Goal: Information Seeking & Learning: Find specific fact

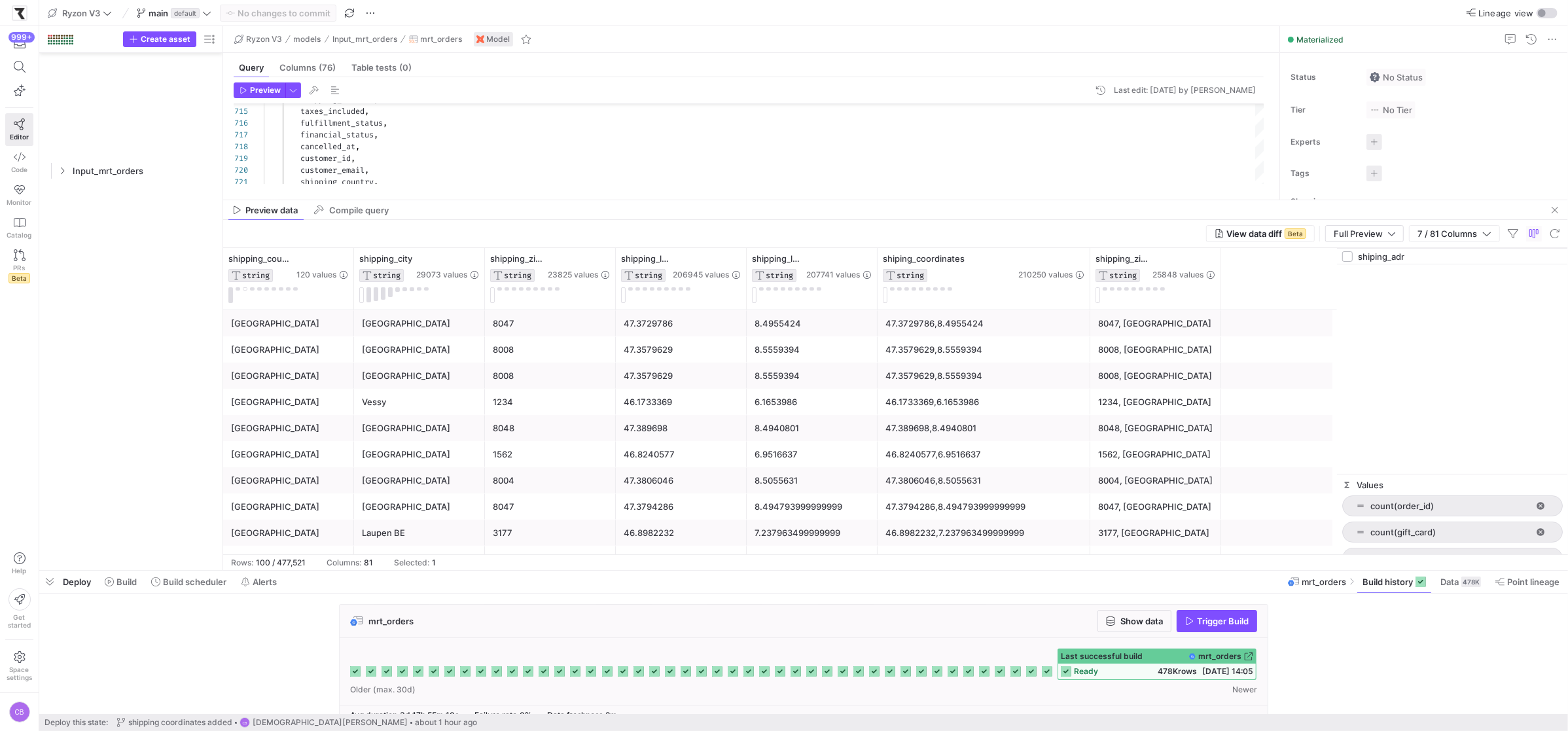
scroll to position [251, 0]
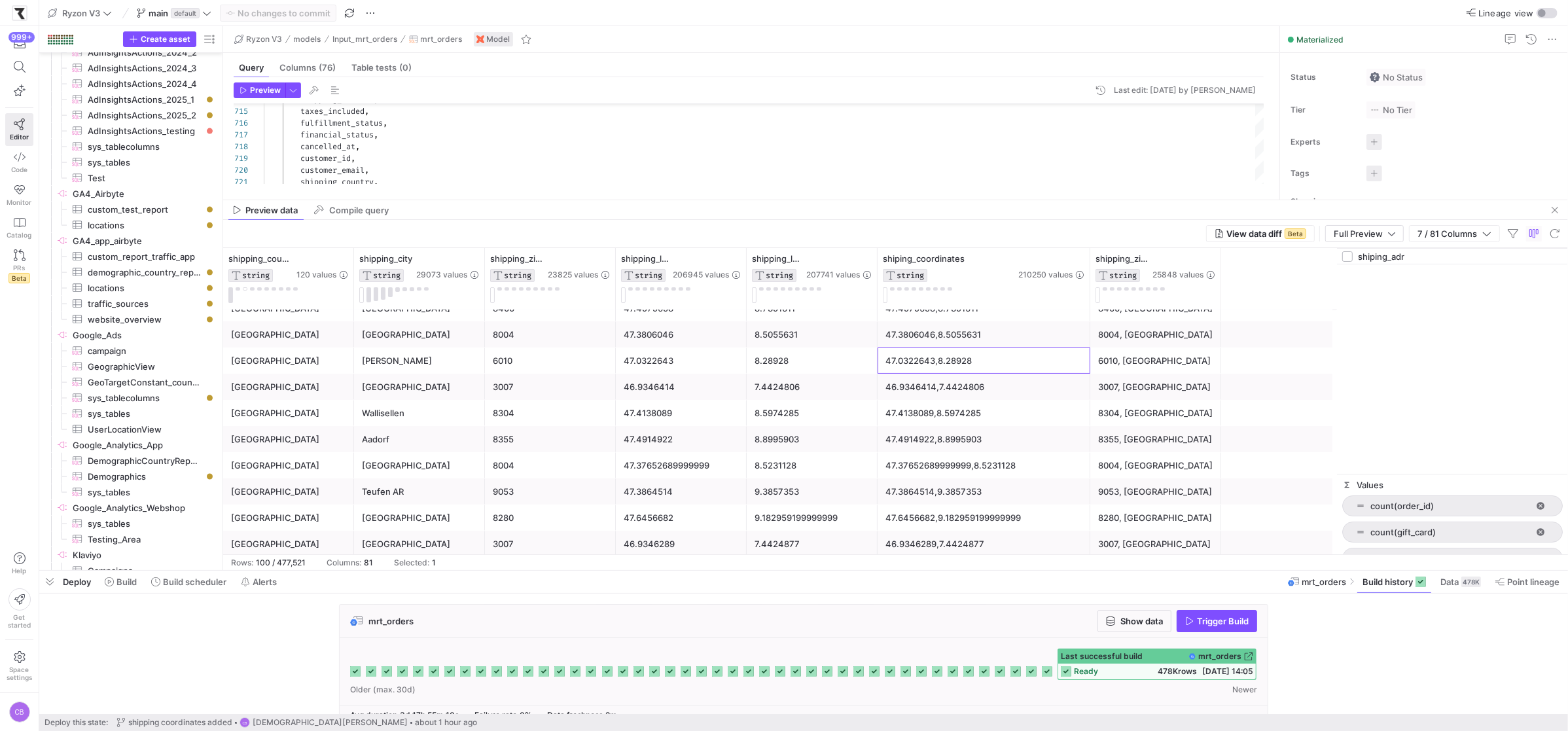
click at [1445, 256] on input "shiping_adr" at bounding box center [1460, 256] width 205 height 26
click at [474, 252] on div "shipping_city STRING 29073 values" at bounding box center [419, 279] width 131 height 61
click at [478, 259] on icon at bounding box center [473, 258] width 11 height 11
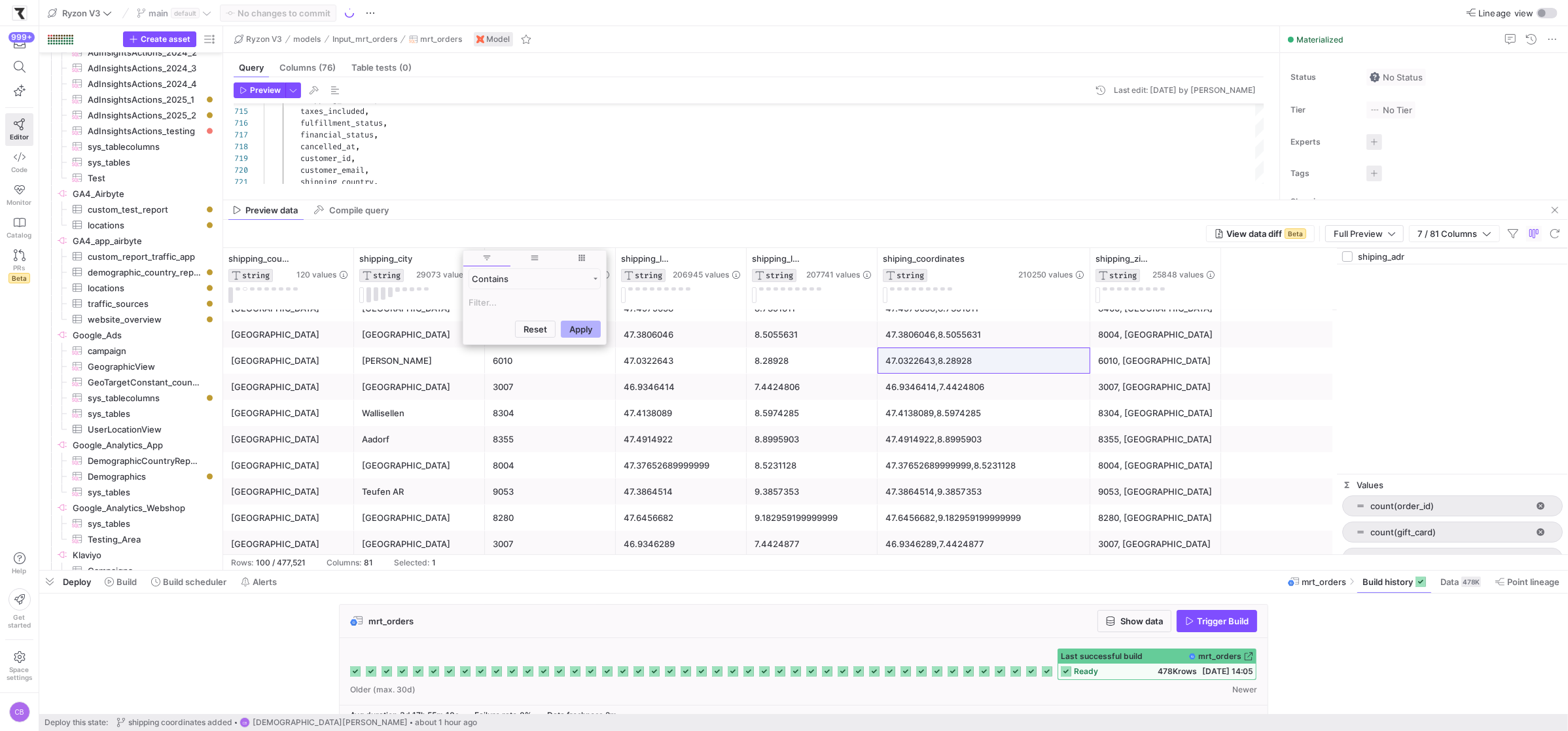
click at [512, 301] on input "Filter Value" at bounding box center [534, 301] width 132 height 16
click at [561, 384] on button "Apply" at bounding box center [580, 392] width 40 height 17
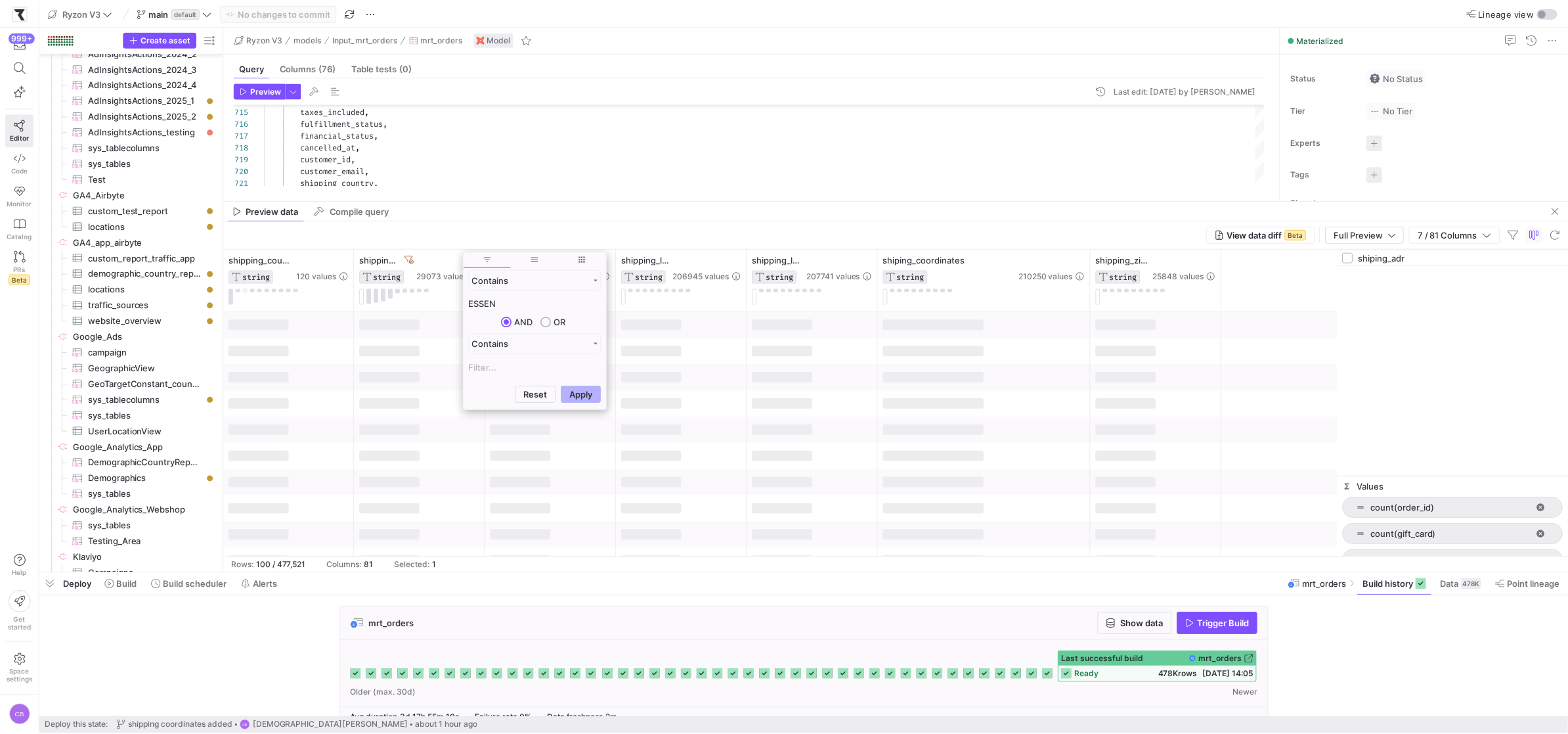
scroll to position [0, 0]
click at [533, 303] on input "ESSEN" at bounding box center [536, 303] width 133 height 16
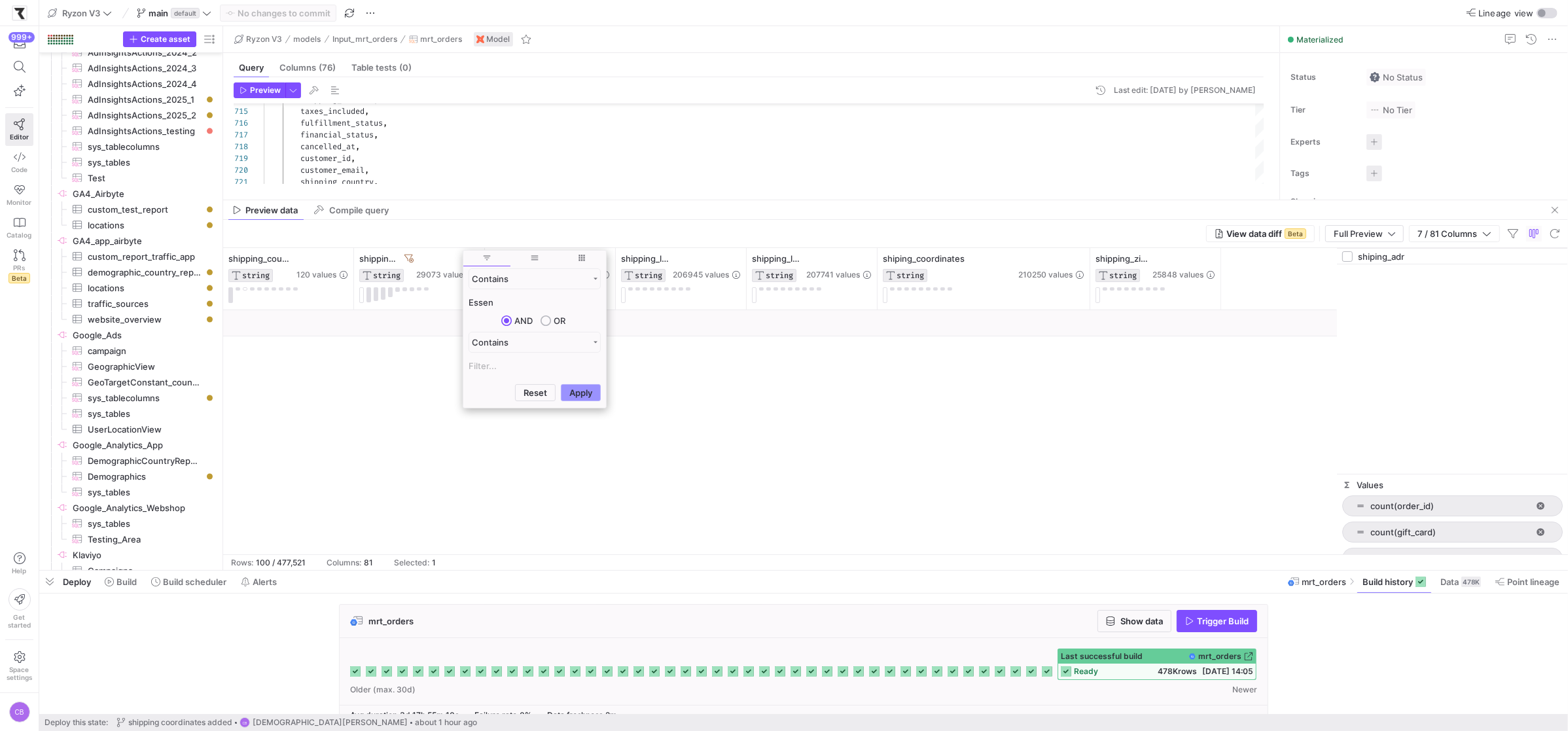
type input "Essen"
click at [577, 389] on button "Apply" at bounding box center [580, 392] width 40 height 17
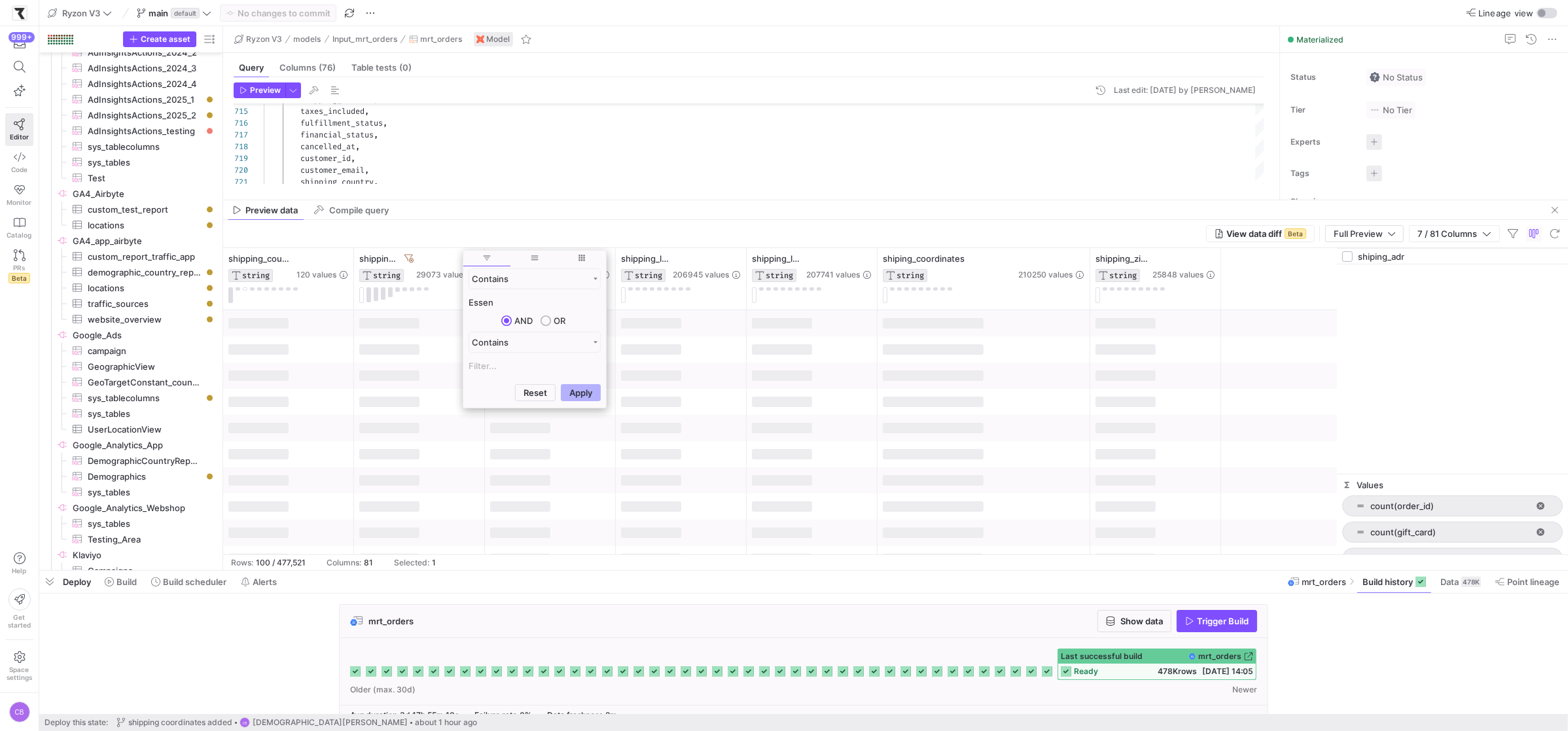
click at [538, 225] on div "View data diff Beta Full Preview 7 / 81 Columns" at bounding box center [896, 234] width 1345 height 28
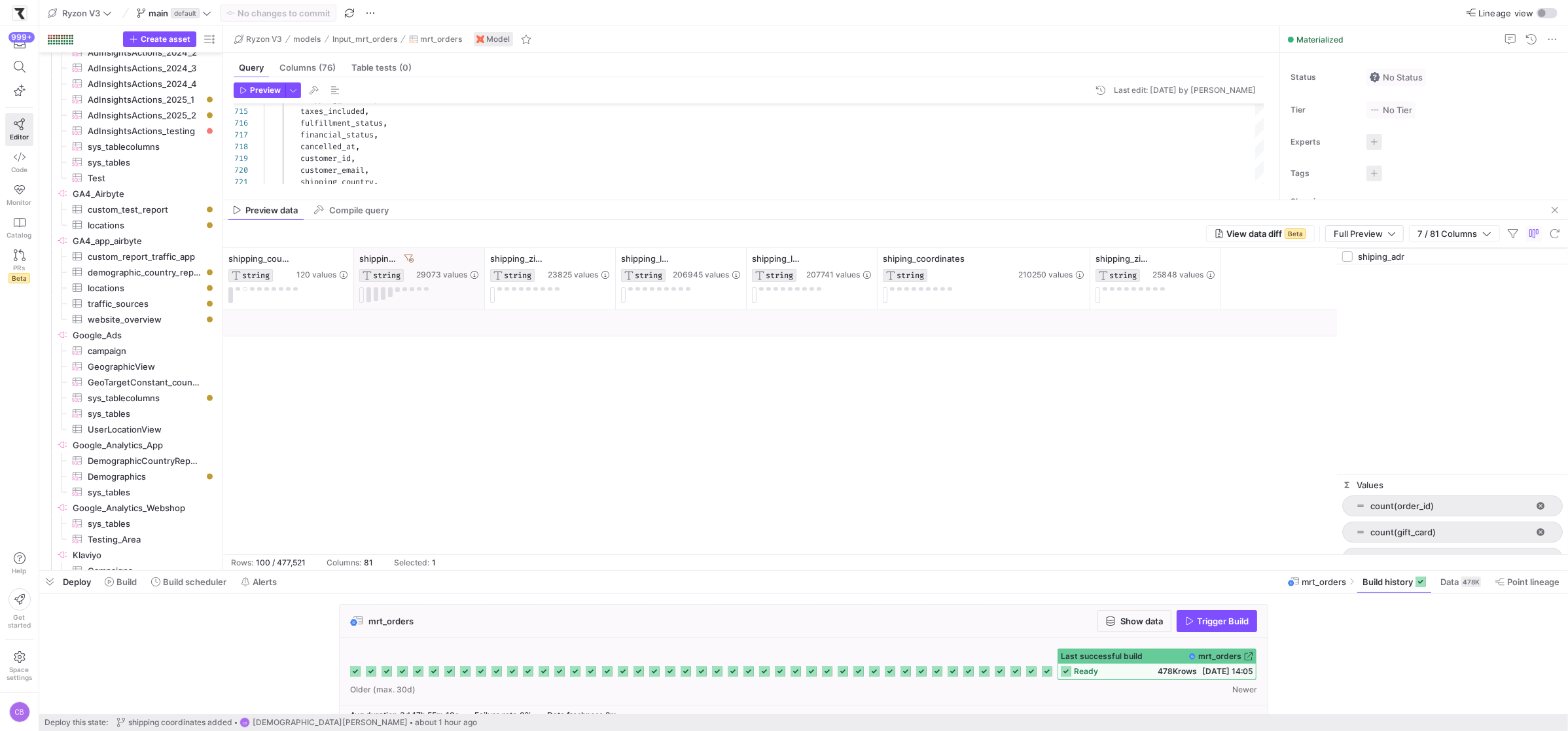
drag, startPoint x: 484, startPoint y: 284, endPoint x: 591, endPoint y: 301, distance: 108.3
click at [485, 301] on div "shipping_city STRING 29073 values" at bounding box center [419, 279] width 131 height 61
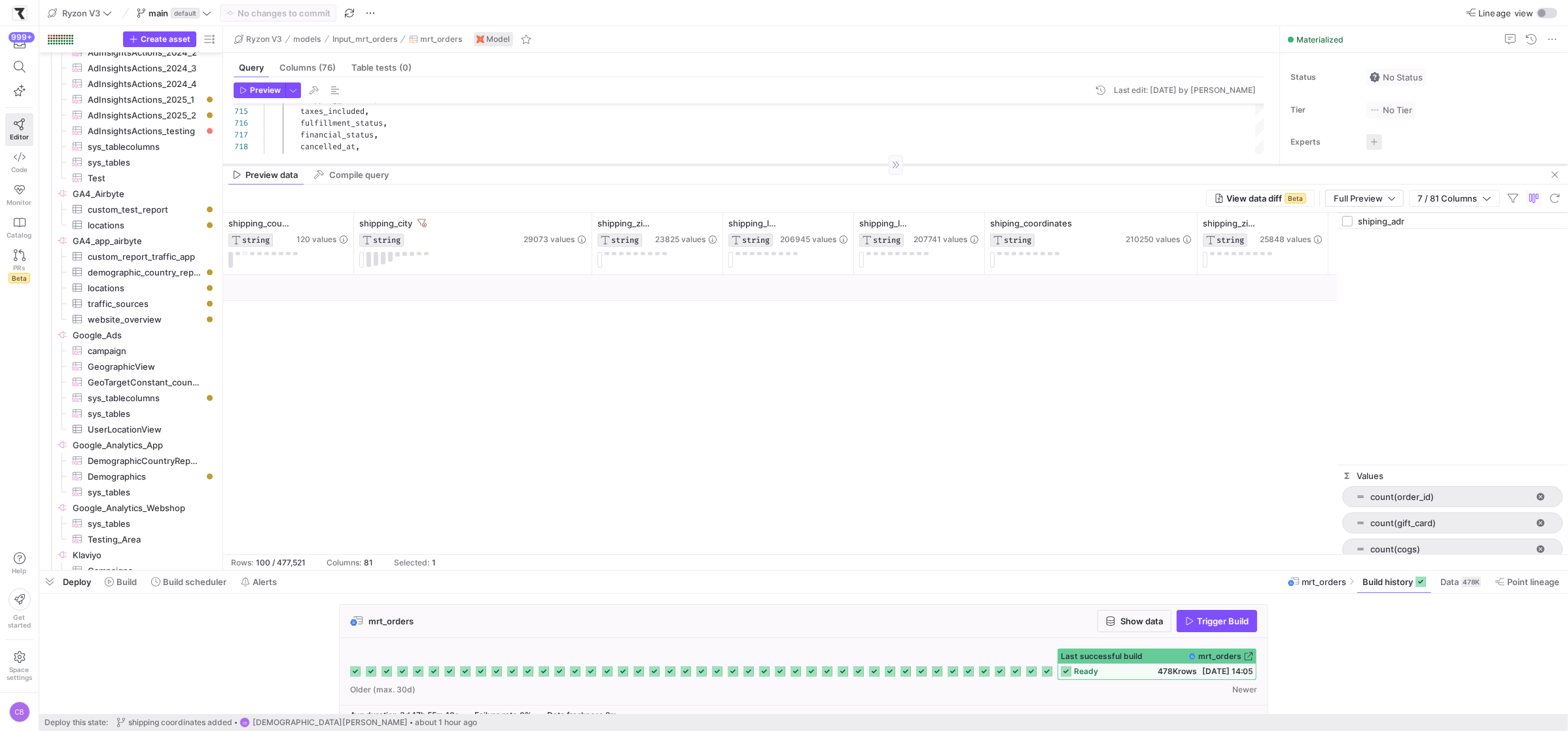
drag, startPoint x: 468, startPoint y: 200, endPoint x: 475, endPoint y: 165, distance: 35.7
click at [475, 165] on div at bounding box center [896, 164] width 1345 height 1
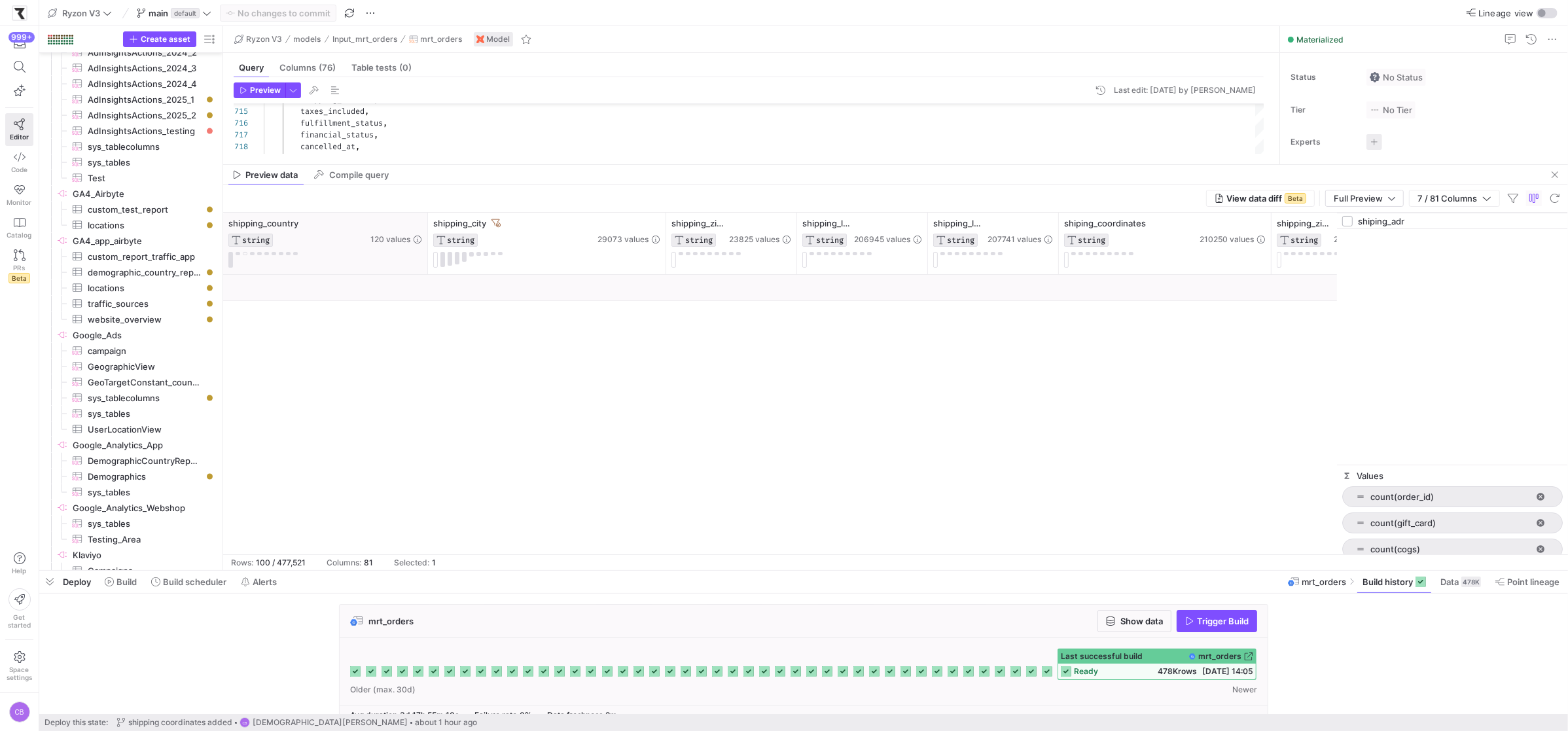
drag, startPoint x: 351, startPoint y: 260, endPoint x: 449, endPoint y: 258, distance: 98.0
click at [430, 258] on div at bounding box center [427, 243] width 5 height 61
click at [947, 357] on div at bounding box center [780, 414] width 1114 height 279
click at [516, 218] on div "shipping_city" at bounding box center [538, 223] width 162 height 11
click at [520, 222] on icon at bounding box center [519, 222] width 9 height 9
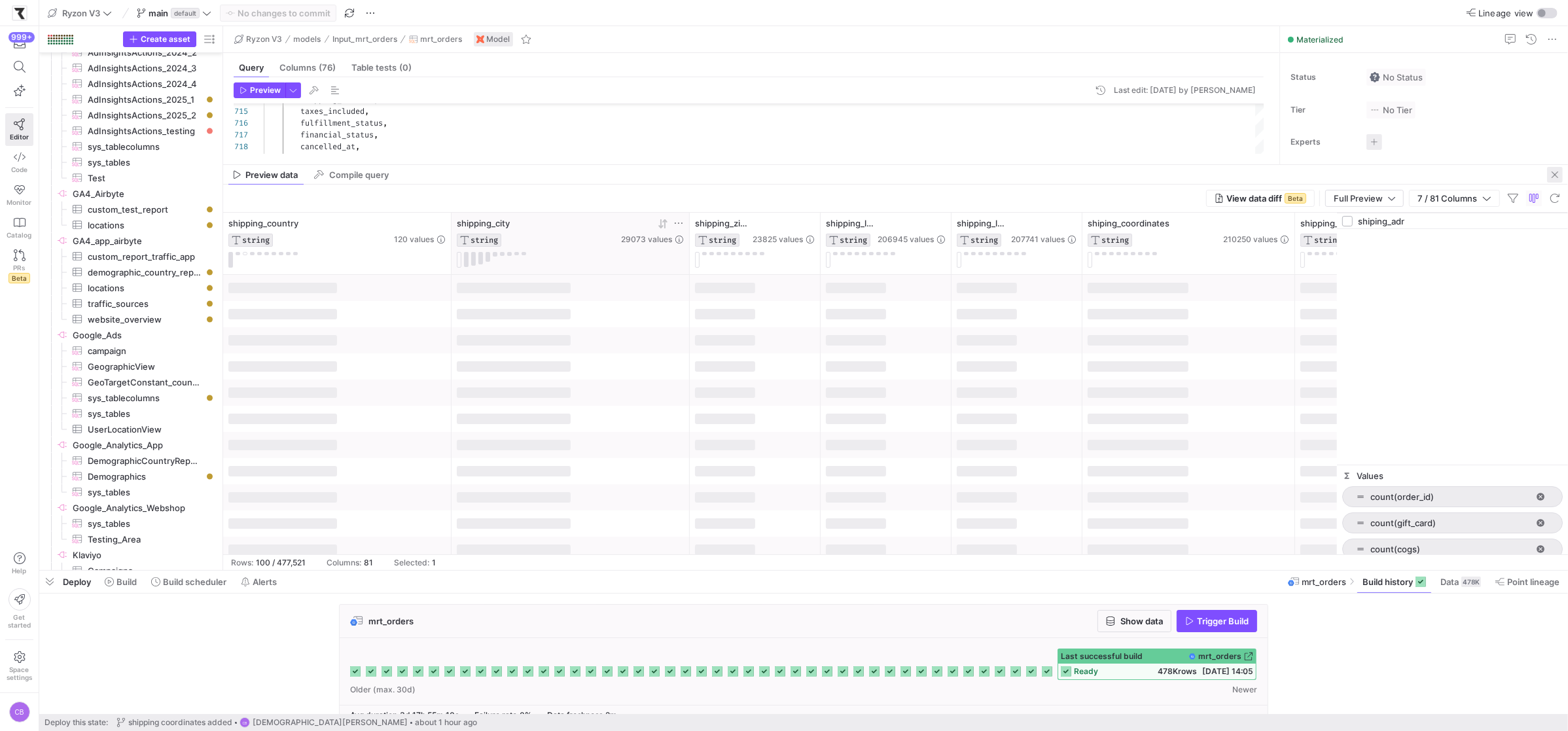
click at [1555, 181] on span "button" at bounding box center [1554, 174] width 16 height 16
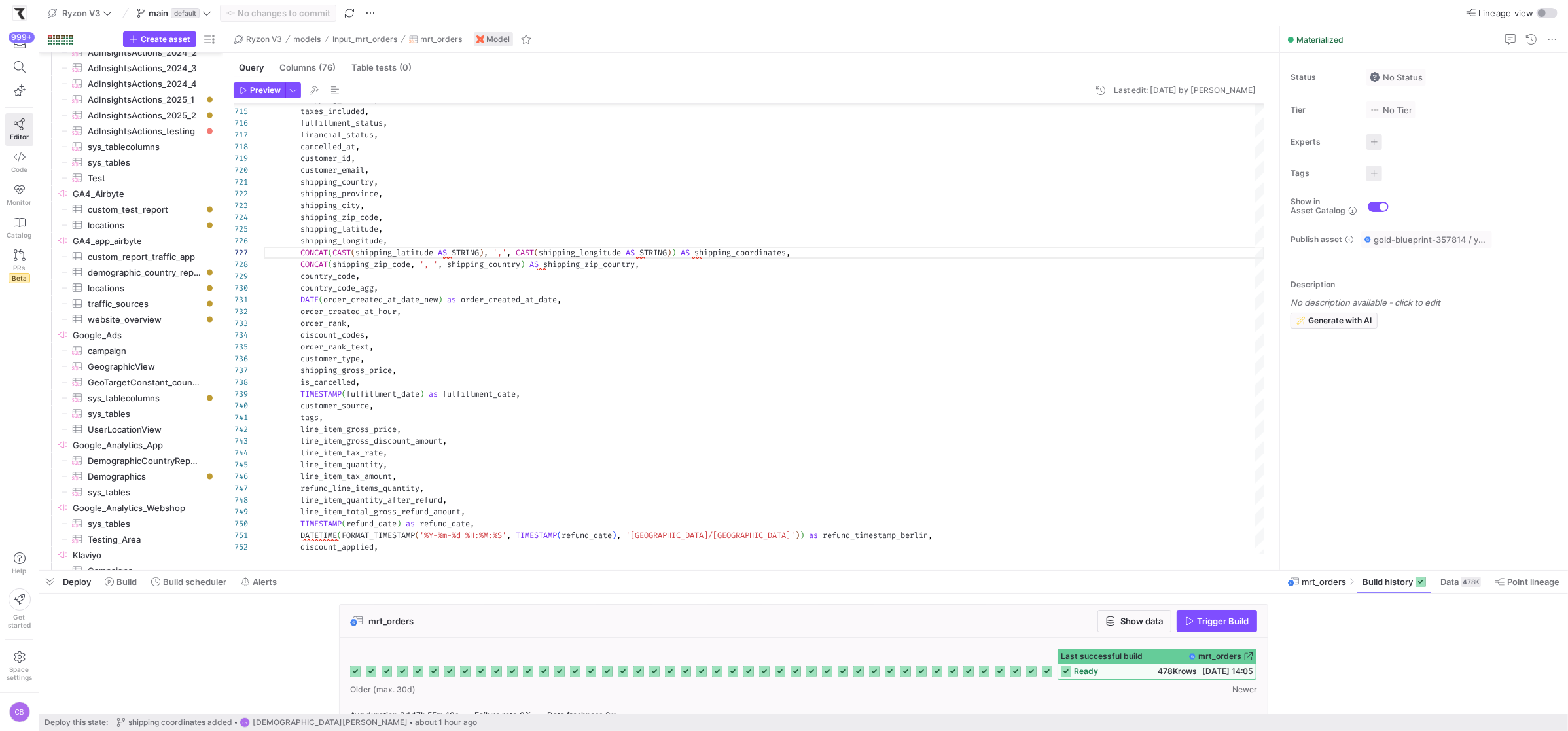
drag, startPoint x: 1129, startPoint y: 570, endPoint x: 1174, endPoint y: 356, distance: 218.7
click at [1172, 568] on div at bounding box center [803, 570] width 1529 height 5
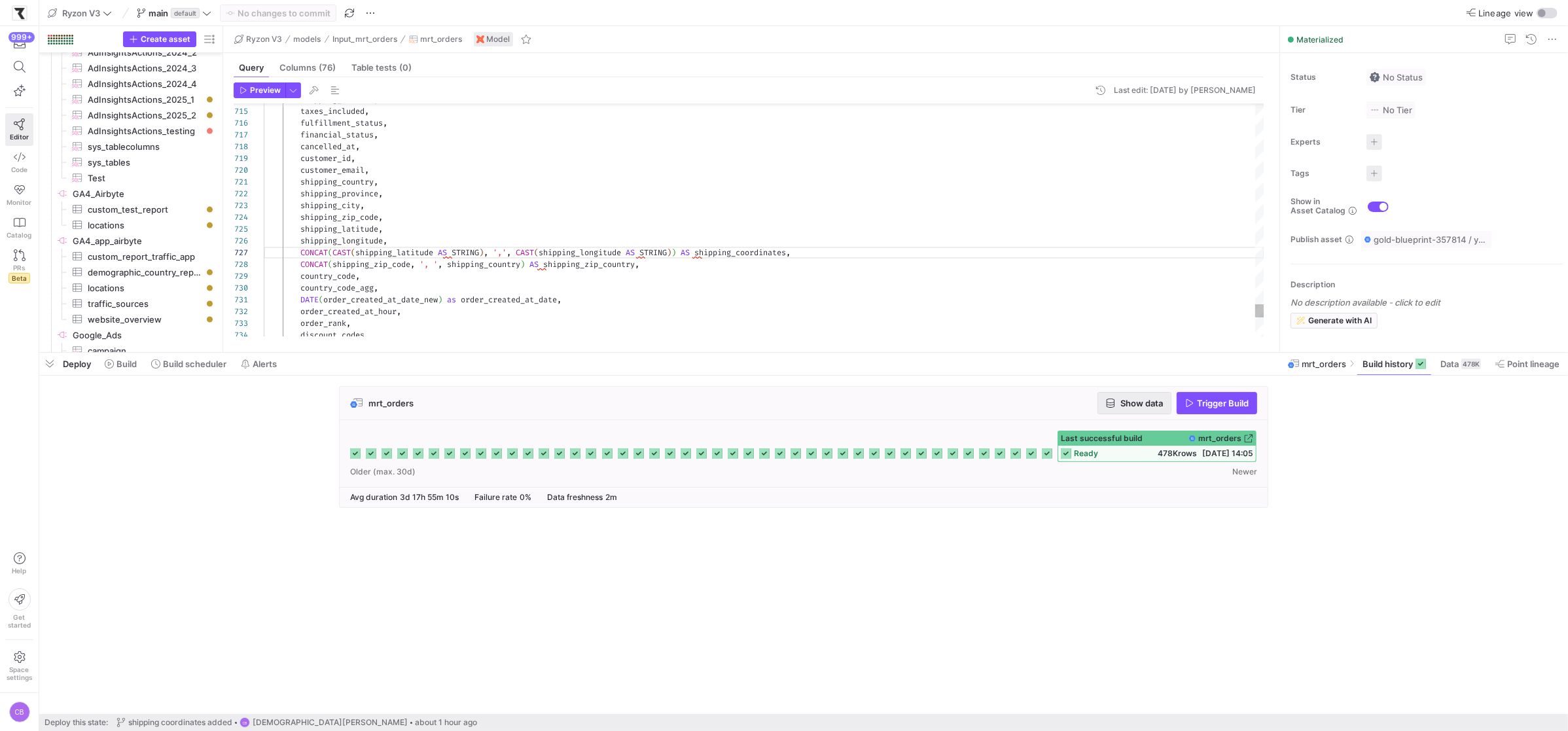
click at [1147, 408] on span "button" at bounding box center [1134, 403] width 73 height 21
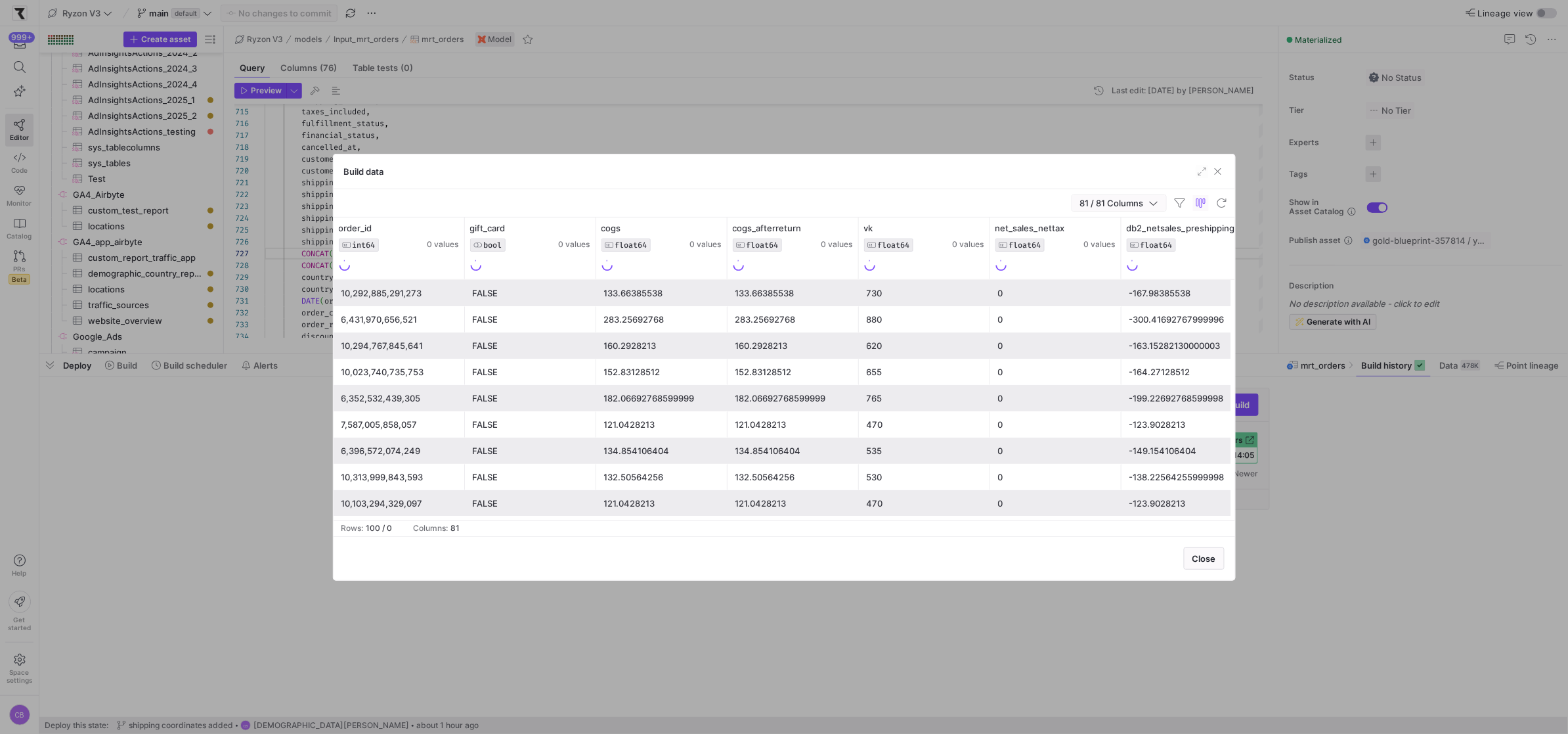
click at [1152, 202] on icon "button" at bounding box center [1153, 203] width 9 height 9
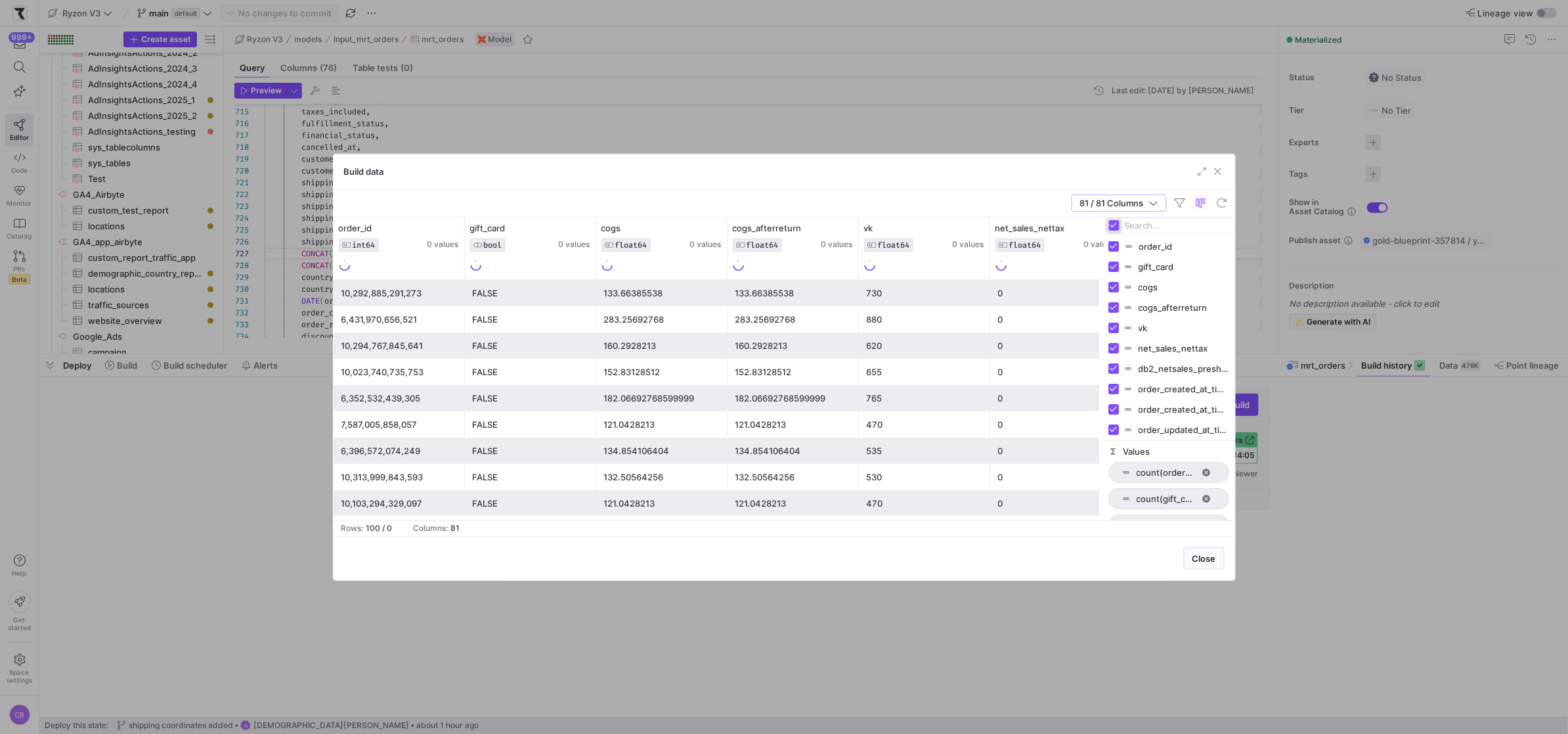
click at [1115, 223] on input "Toggle Select All Columns" at bounding box center [1114, 225] width 11 height 11
checkbox input "false"
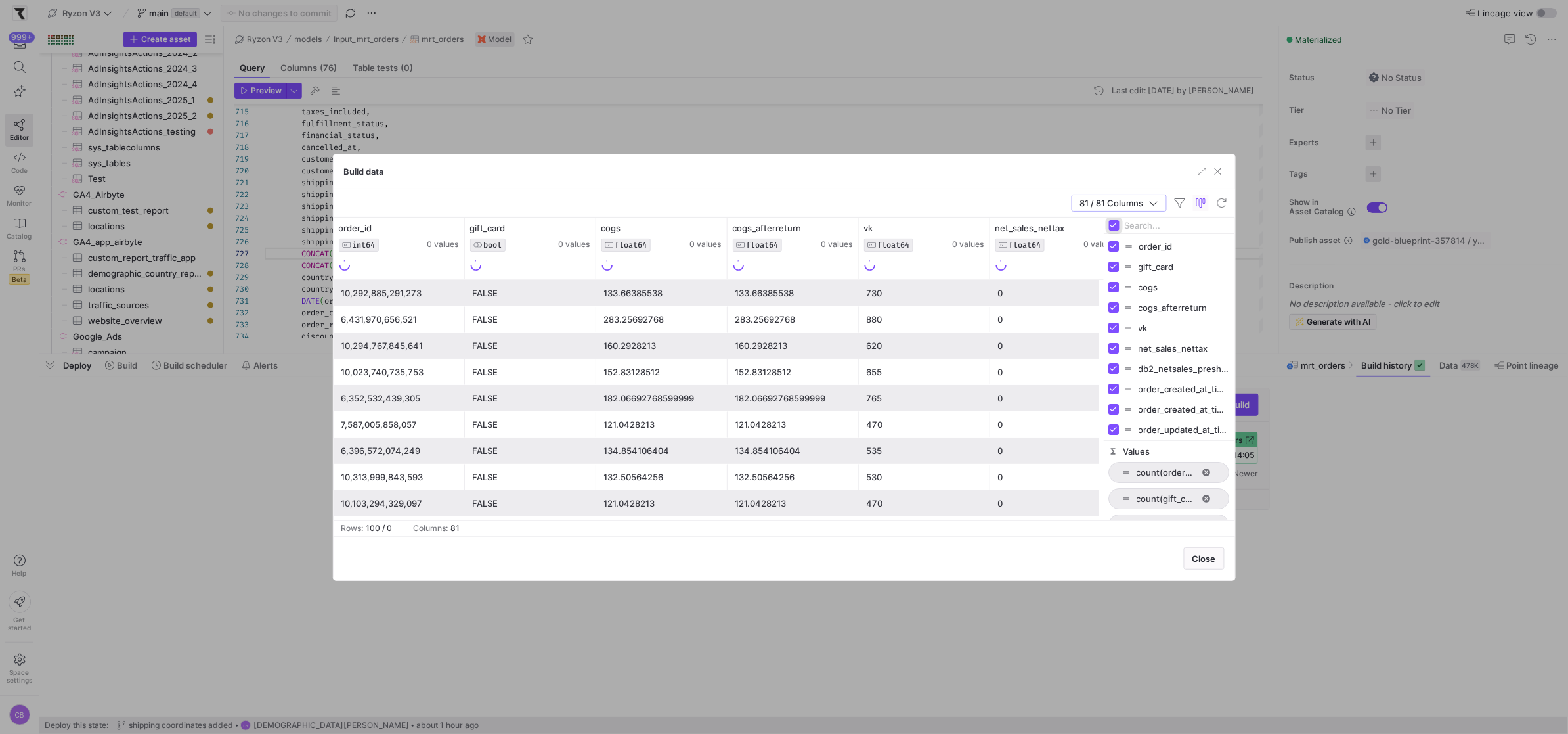
checkbox input "false"
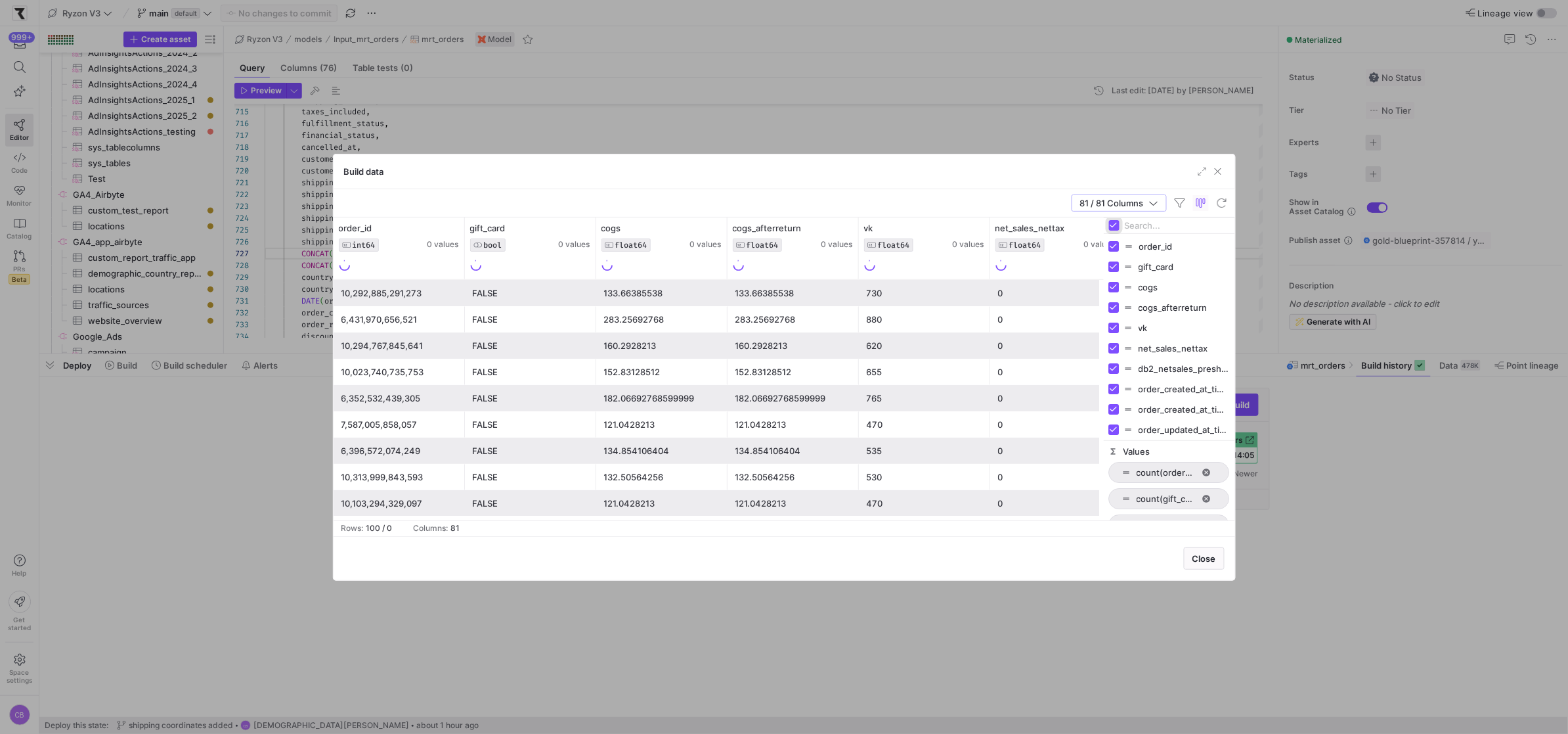
checkbox input "false"
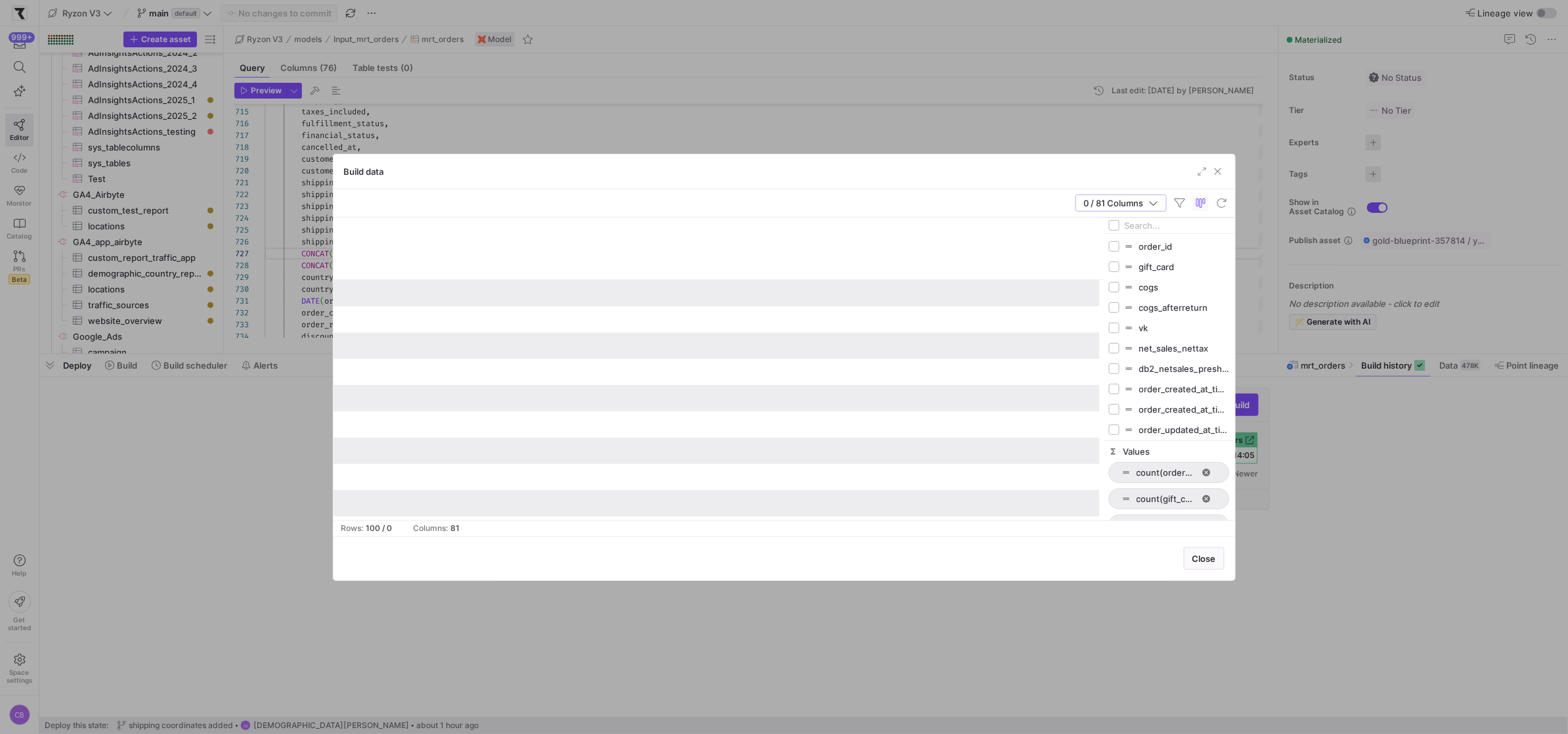
click at [1129, 223] on input "Filter Columns Input" at bounding box center [1177, 226] width 105 height 26
type input "shipping"
drag, startPoint x: 1103, startPoint y: 256, endPoint x: 989, endPoint y: 256, distance: 114.0
click at [1102, 256] on div at bounding box center [1103, 368] width 3 height 303
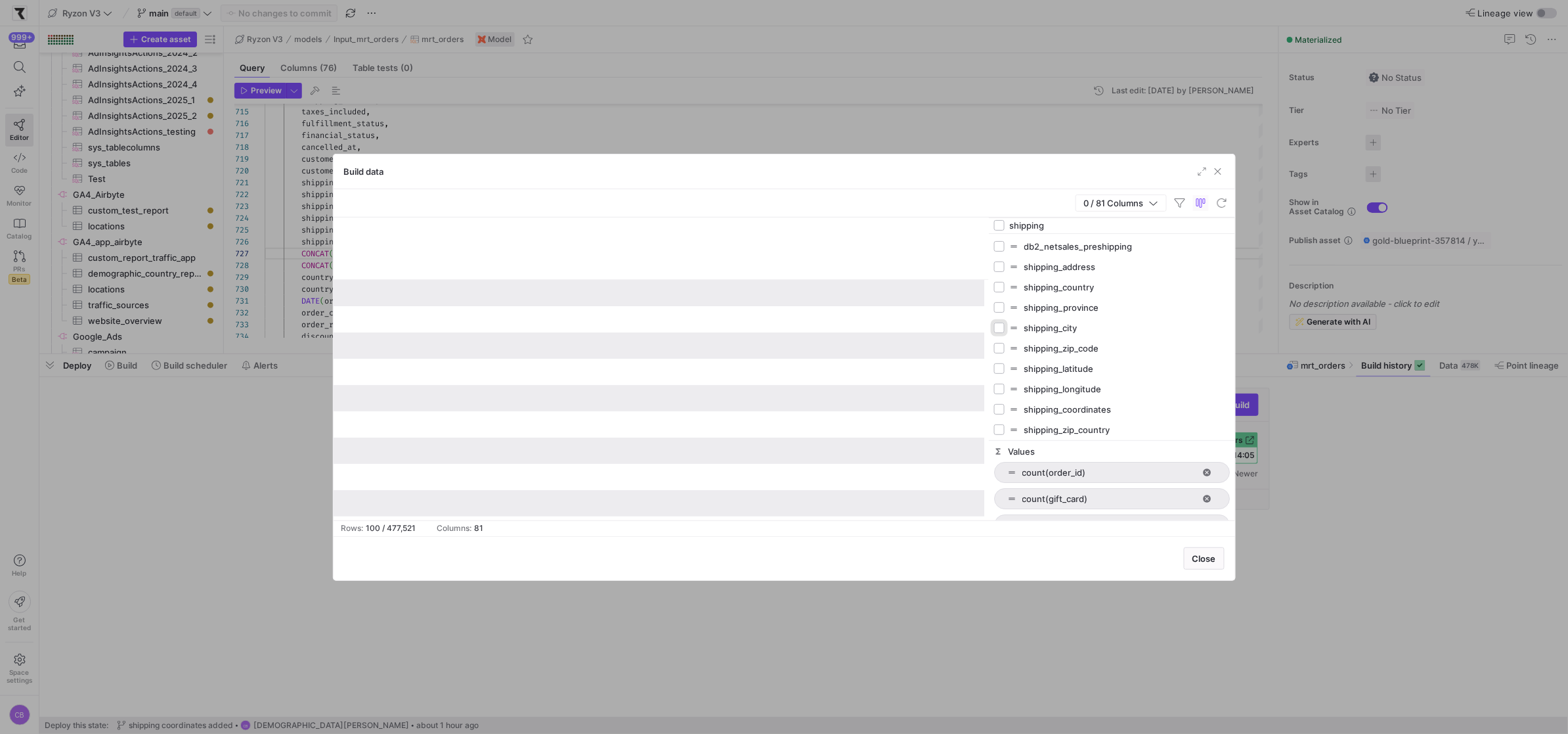
click at [998, 328] on input "Press SPACE to toggle visibility (hidden)" at bounding box center [999, 327] width 11 height 11
checkbox input "true"
checkbox input "false"
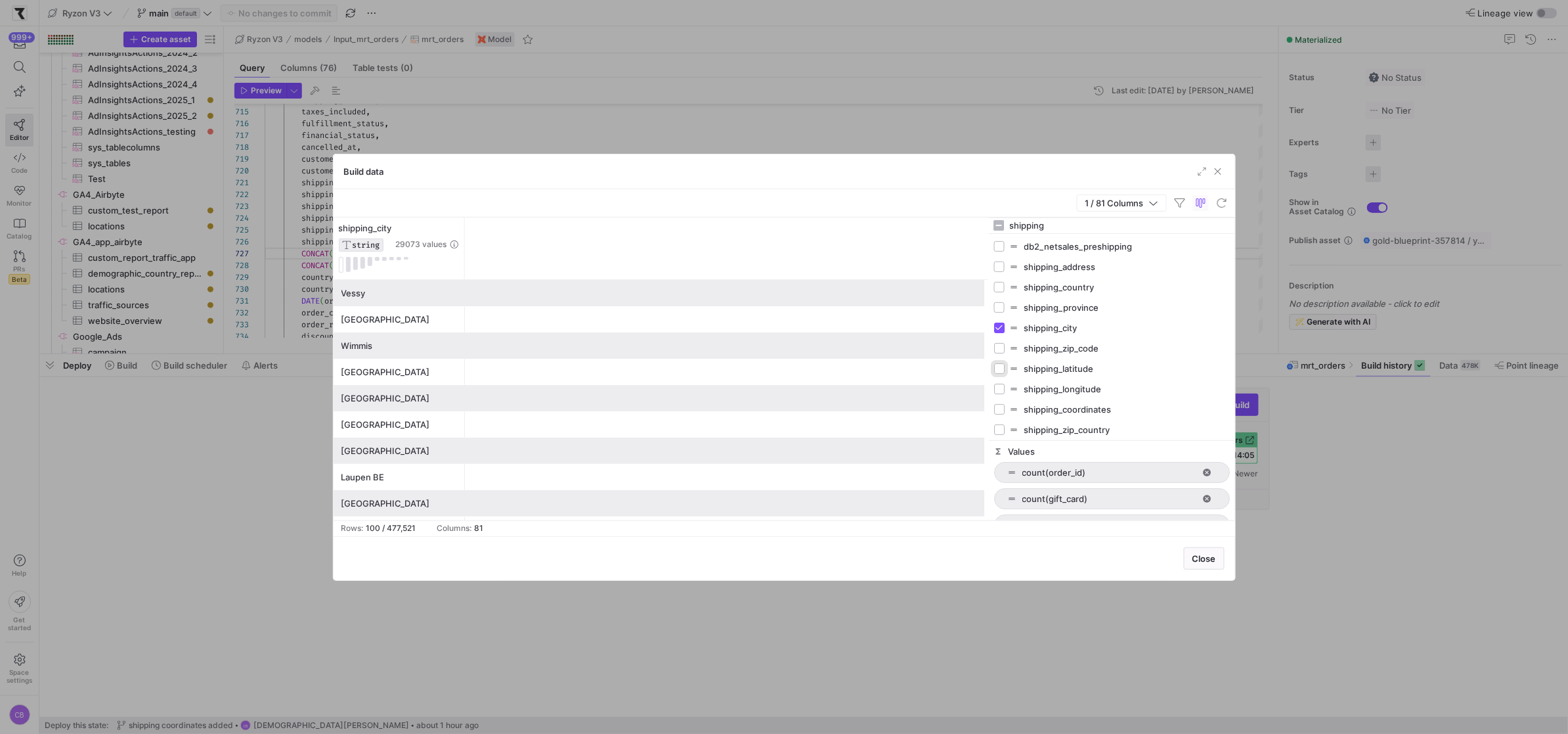
click at [1001, 364] on input "Press SPACE to toggle visibility (hidden)" at bounding box center [999, 368] width 11 height 11
checkbox input "true"
click at [999, 383] on div "shipping_longitude" at bounding box center [1112, 389] width 236 height 21
click at [1000, 391] on input "Press SPACE to toggle visibility (hidden)" at bounding box center [999, 389] width 11 height 11
checkbox input "true"
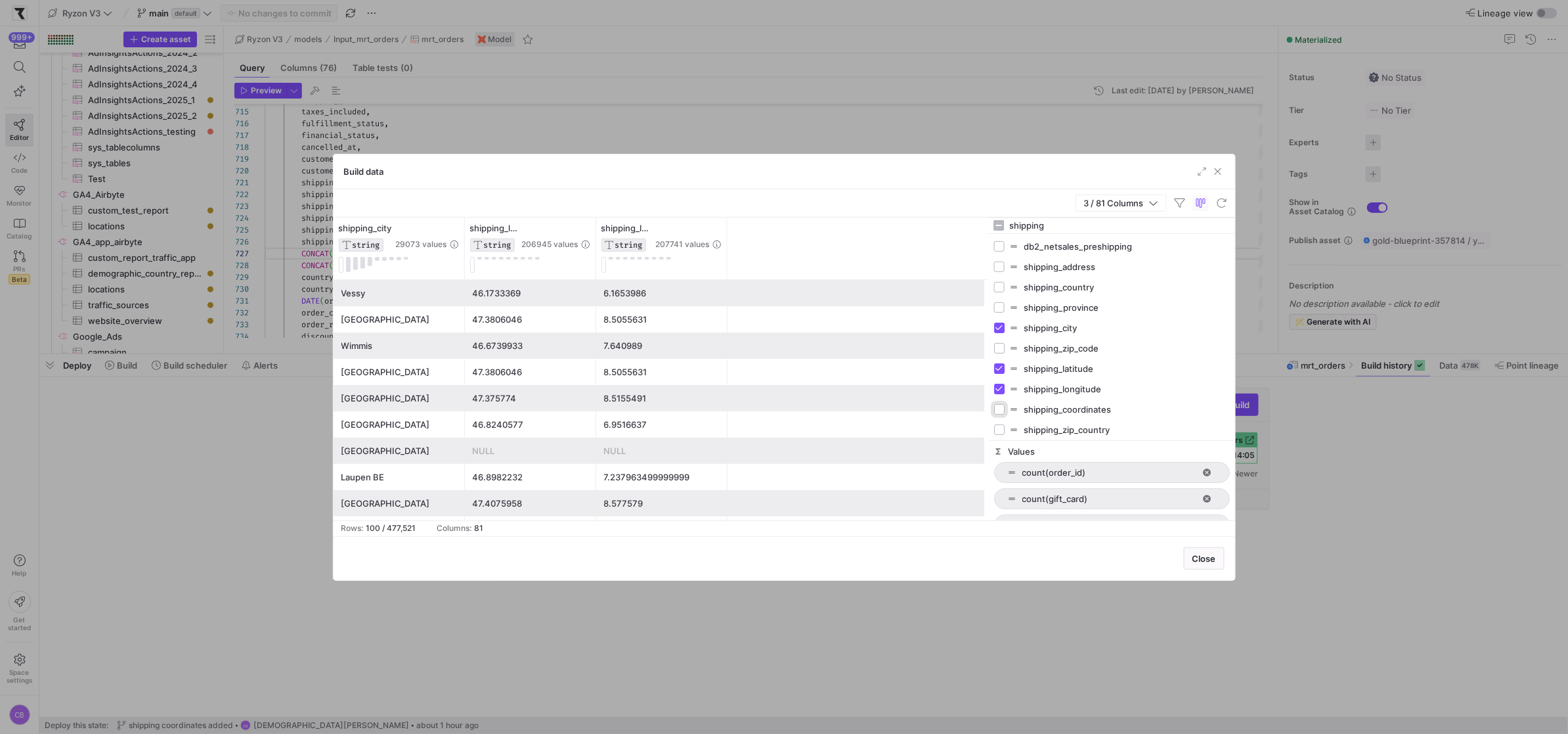
click at [1000, 413] on input "Press SPACE to toggle visibility (hidden)" at bounding box center [999, 409] width 11 height 11
checkbox input "true"
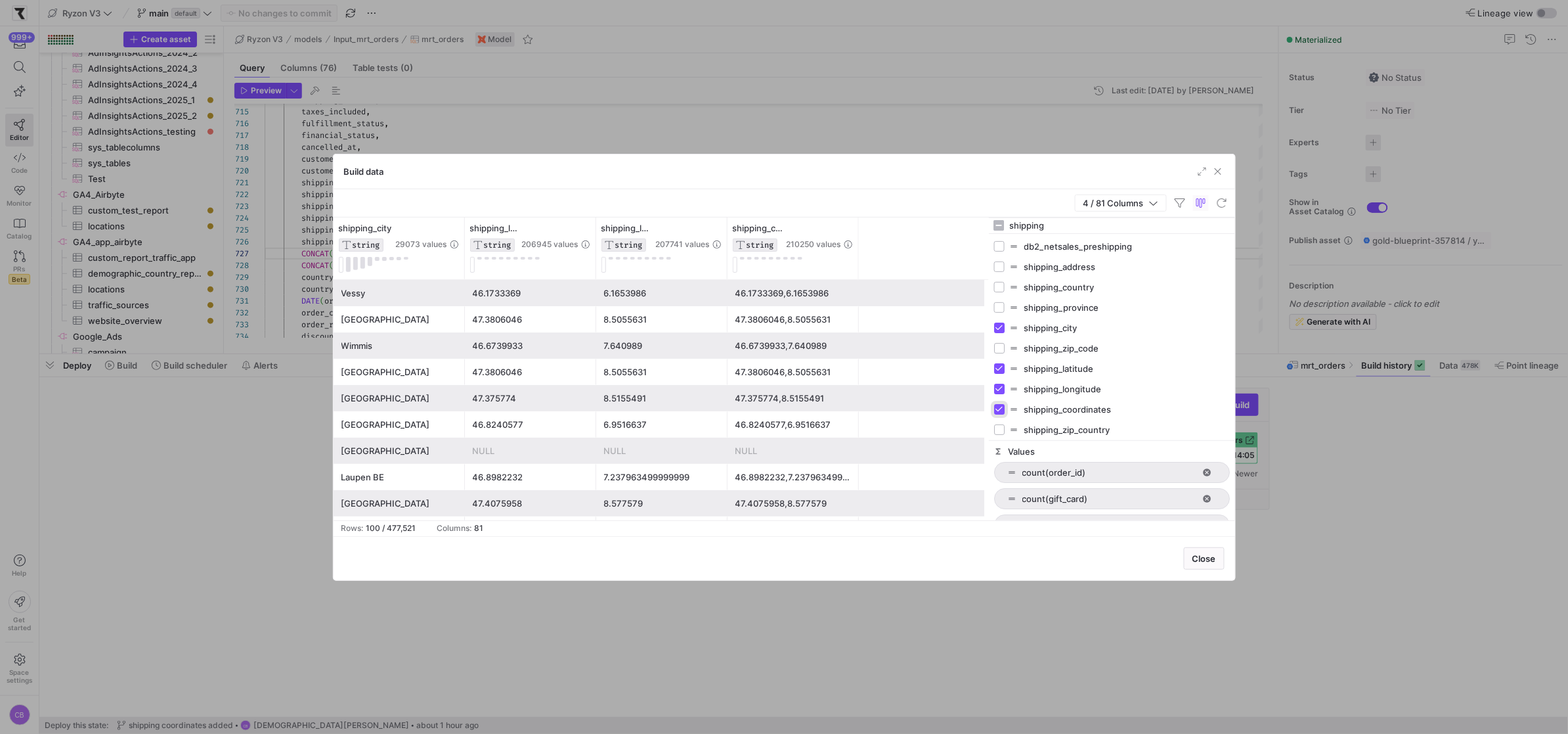
scroll to position [23, 0]
click at [1001, 408] on input "Press SPACE to toggle visibility (hidden)" at bounding box center [999, 406] width 11 height 11
checkbox input "true"
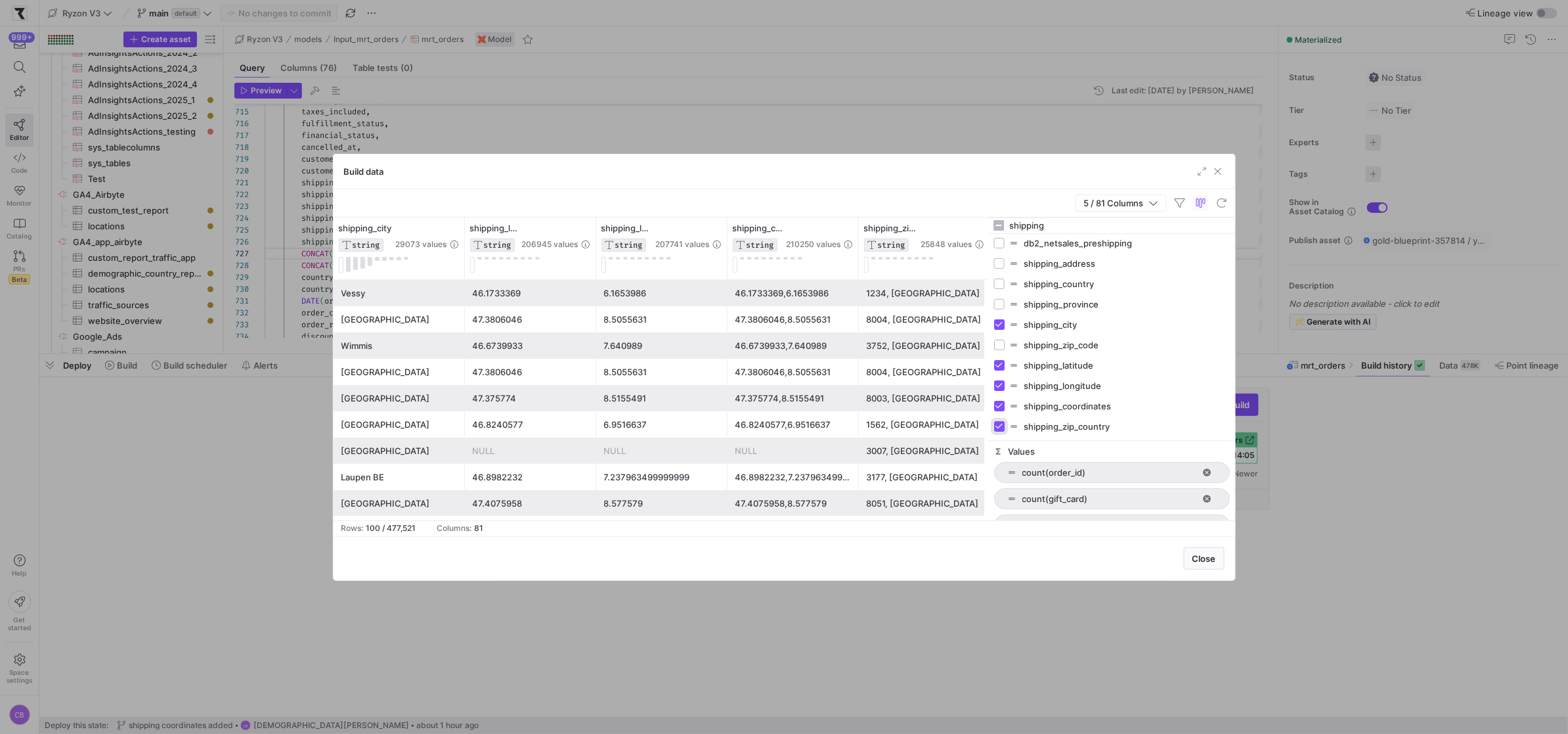
scroll to position [0, 0]
click at [1001, 296] on div "shipping_country" at bounding box center [1112, 287] width 236 height 21
click at [1001, 290] on input "Press SPACE to toggle visibility (hidden)" at bounding box center [999, 287] width 11 height 11
checkbox input "true"
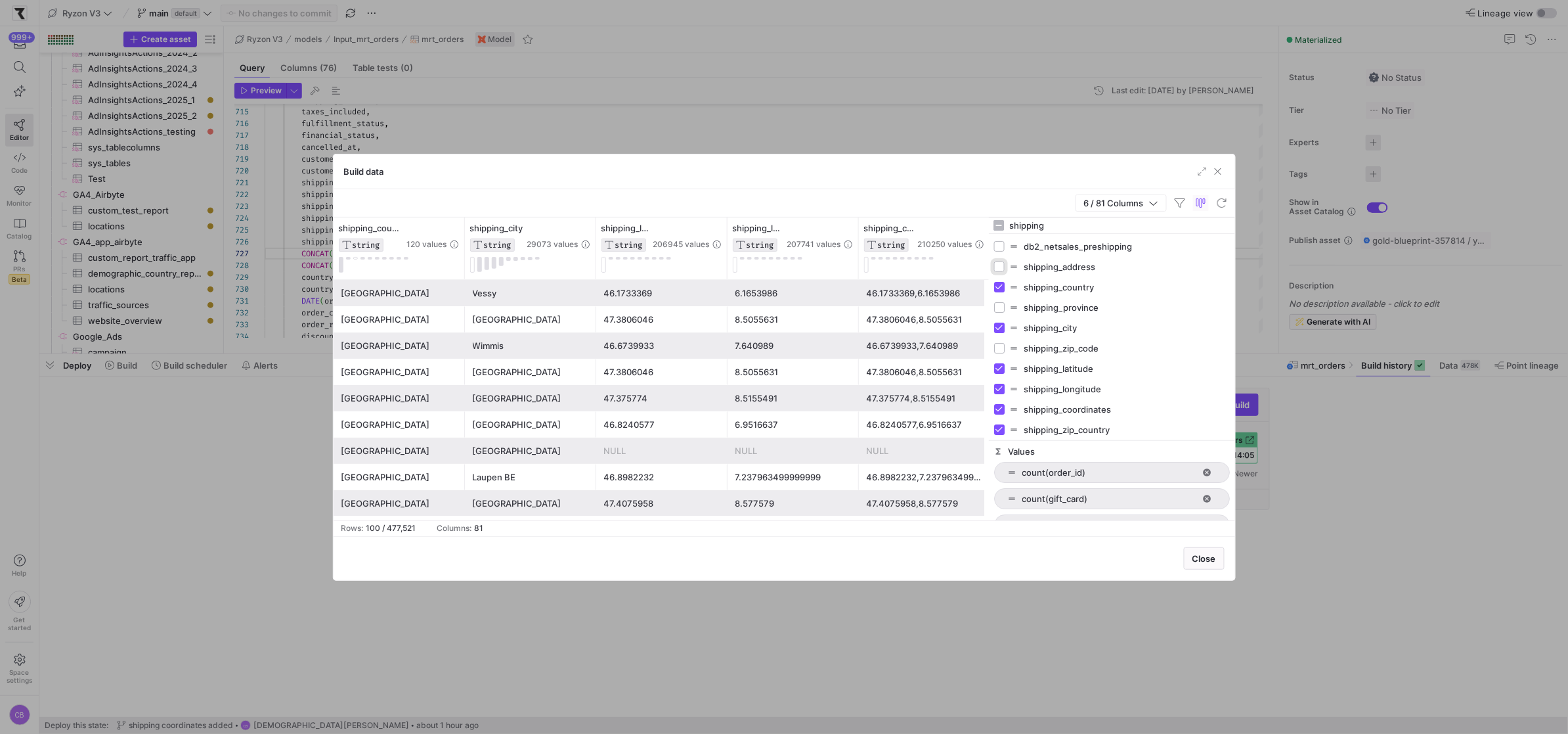
click at [1002, 267] on input "Press SPACE to toggle visibility (hidden)" at bounding box center [999, 267] width 11 height 11
checkbox input "true"
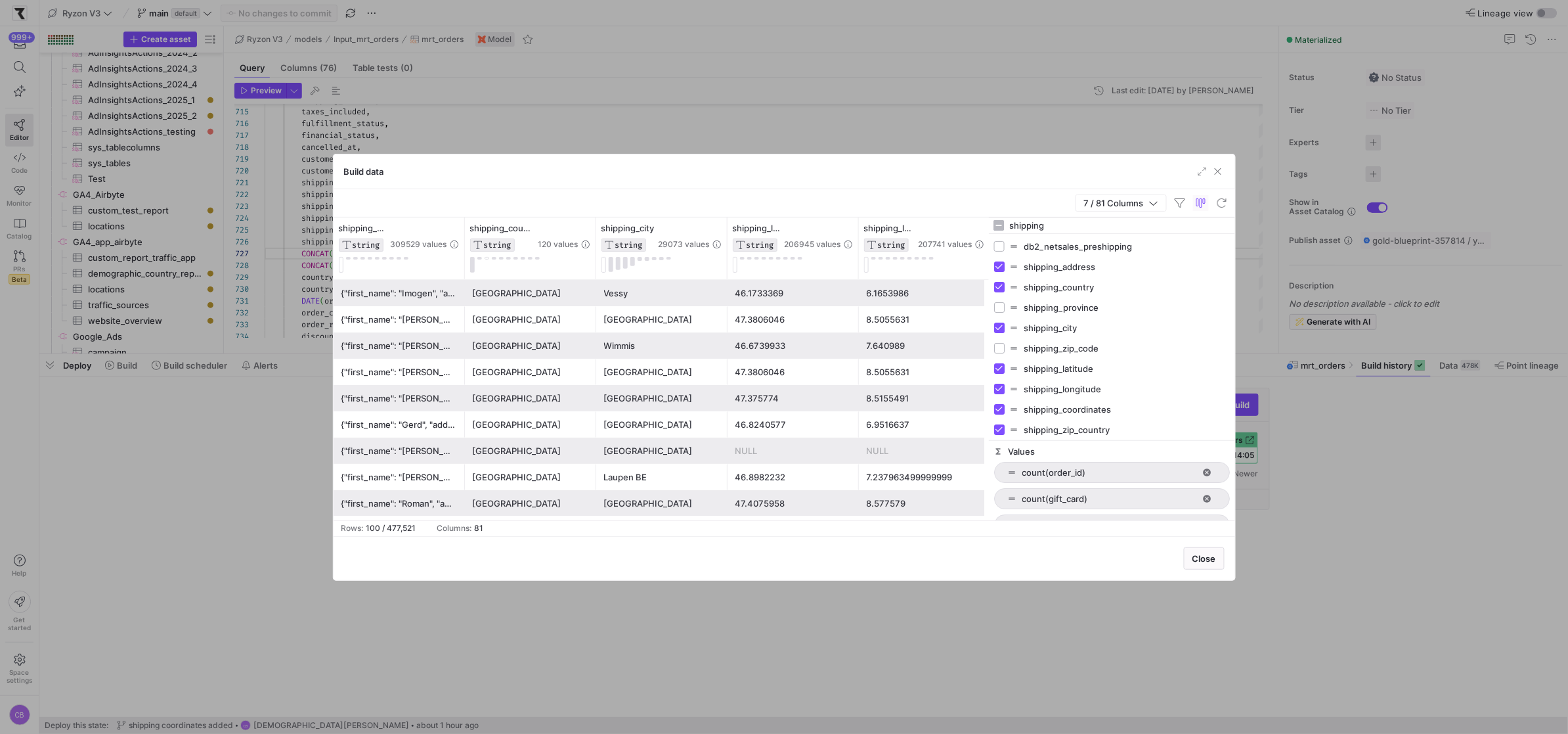
drag, startPoint x: 1049, startPoint y: 229, endPoint x: 992, endPoint y: 227, distance: 57.0
click at [992, 227] on div "shipping" at bounding box center [1111, 226] width 246 height 16
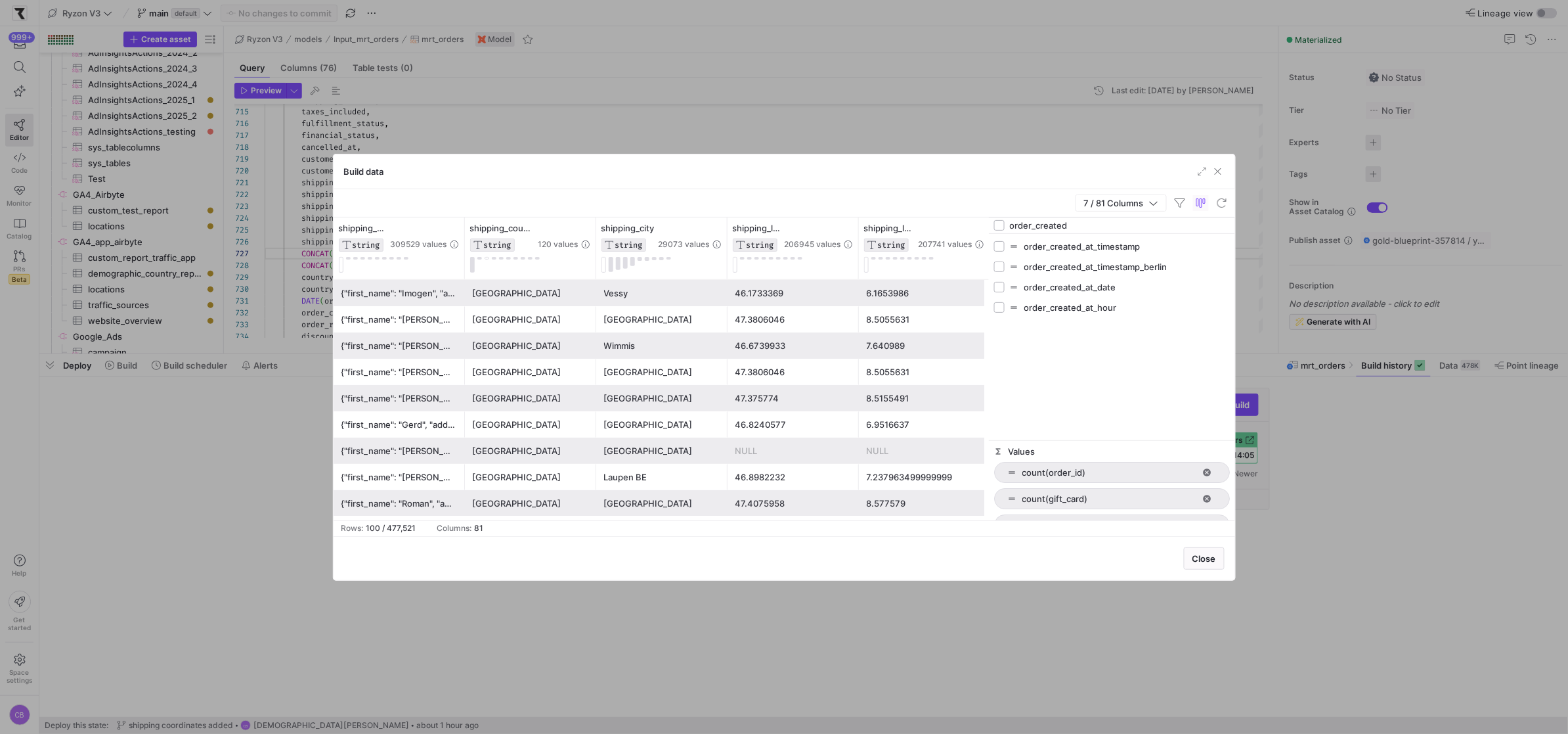
type input "order_created"
click at [998, 287] on input "Press SPACE to toggle visibility (hidden)" at bounding box center [999, 287] width 11 height 11
checkbox input "true"
checkbox input "false"
click at [1151, 205] on icon "button" at bounding box center [1153, 203] width 9 height 9
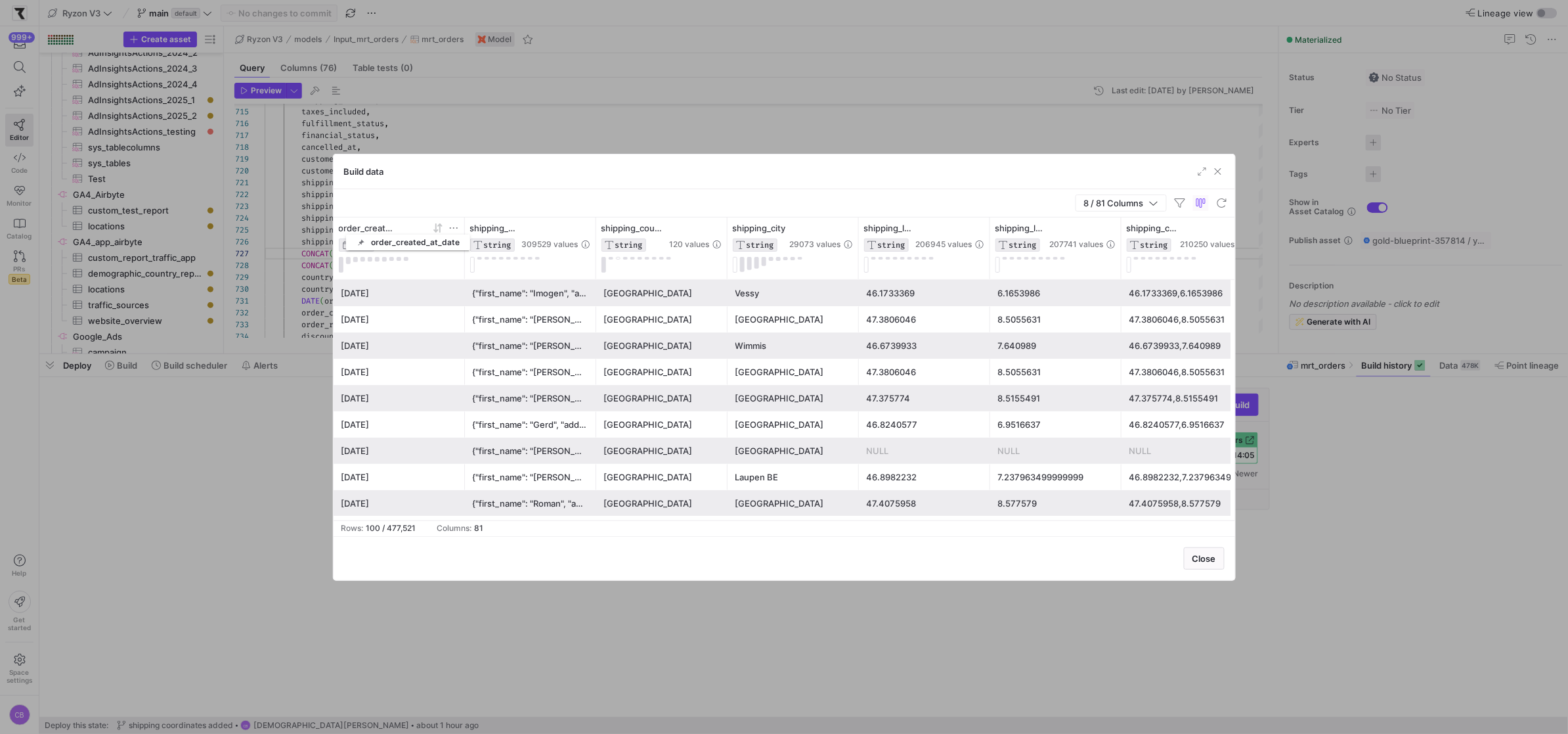
drag, startPoint x: 1135, startPoint y: 226, endPoint x: 352, endPoint y: 232, distance: 783.0
click at [440, 227] on icon at bounding box center [438, 228] width 11 height 11
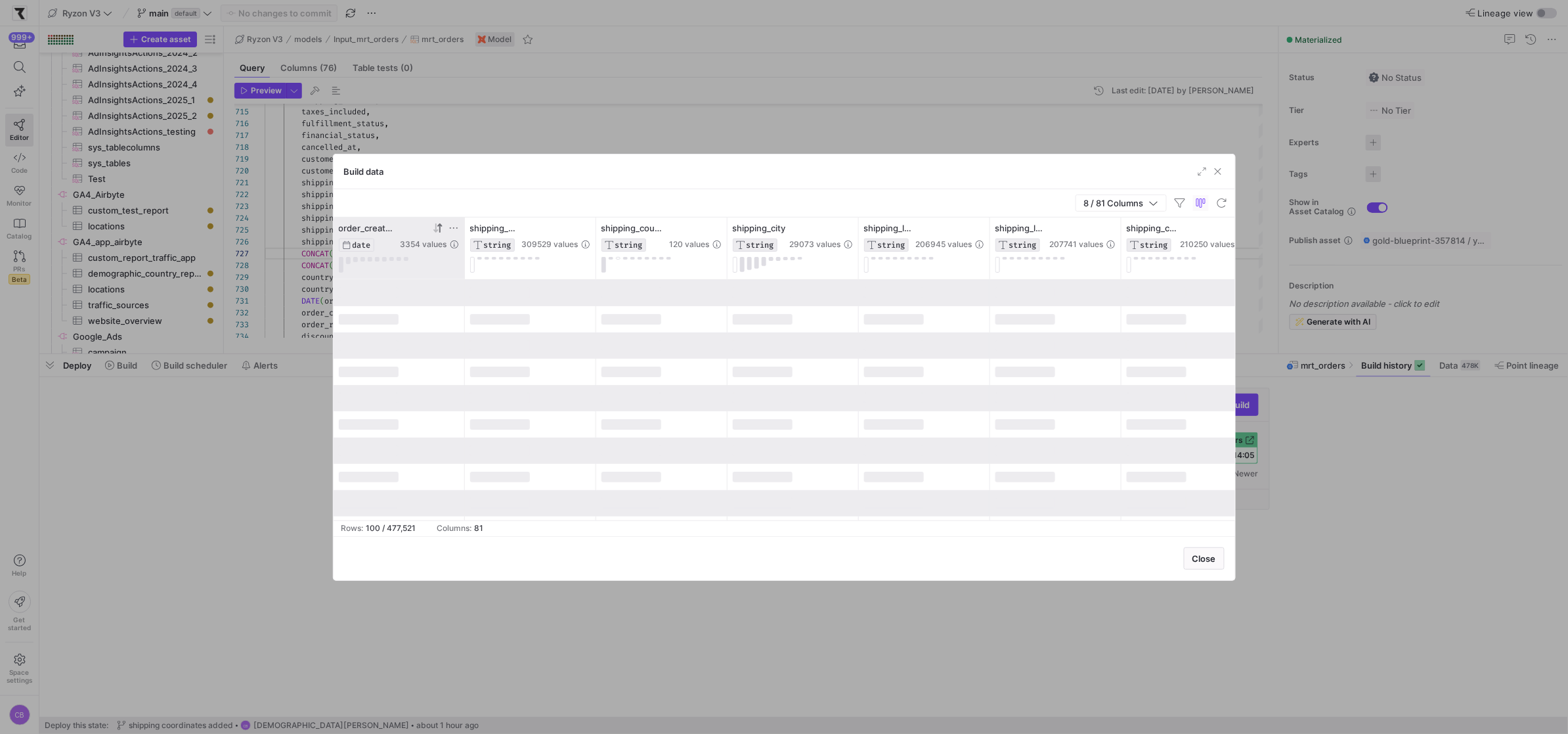
click at [451, 227] on icon at bounding box center [453, 228] width 11 height 11
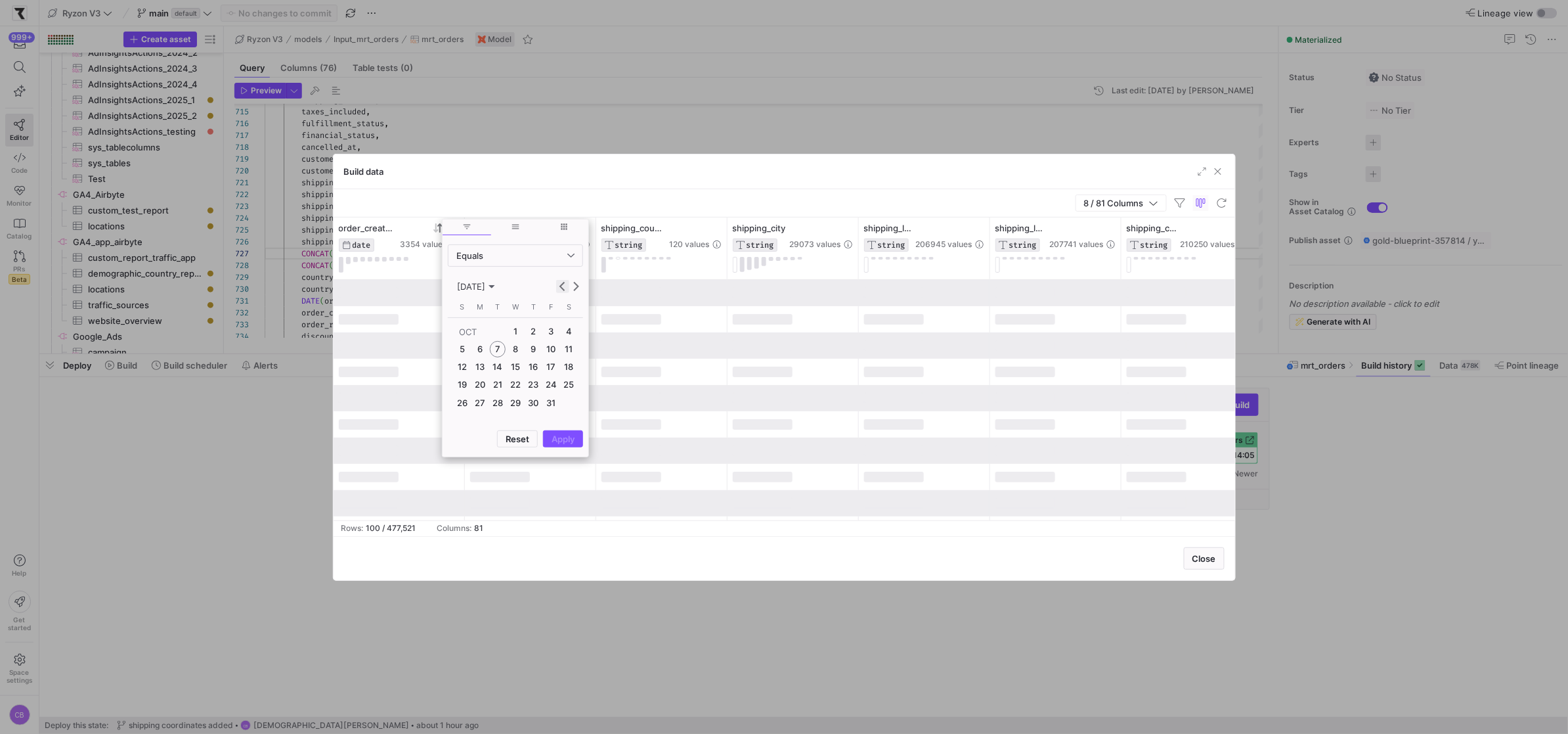
click at [556, 286] on span "Previous month" at bounding box center [562, 286] width 13 height 13
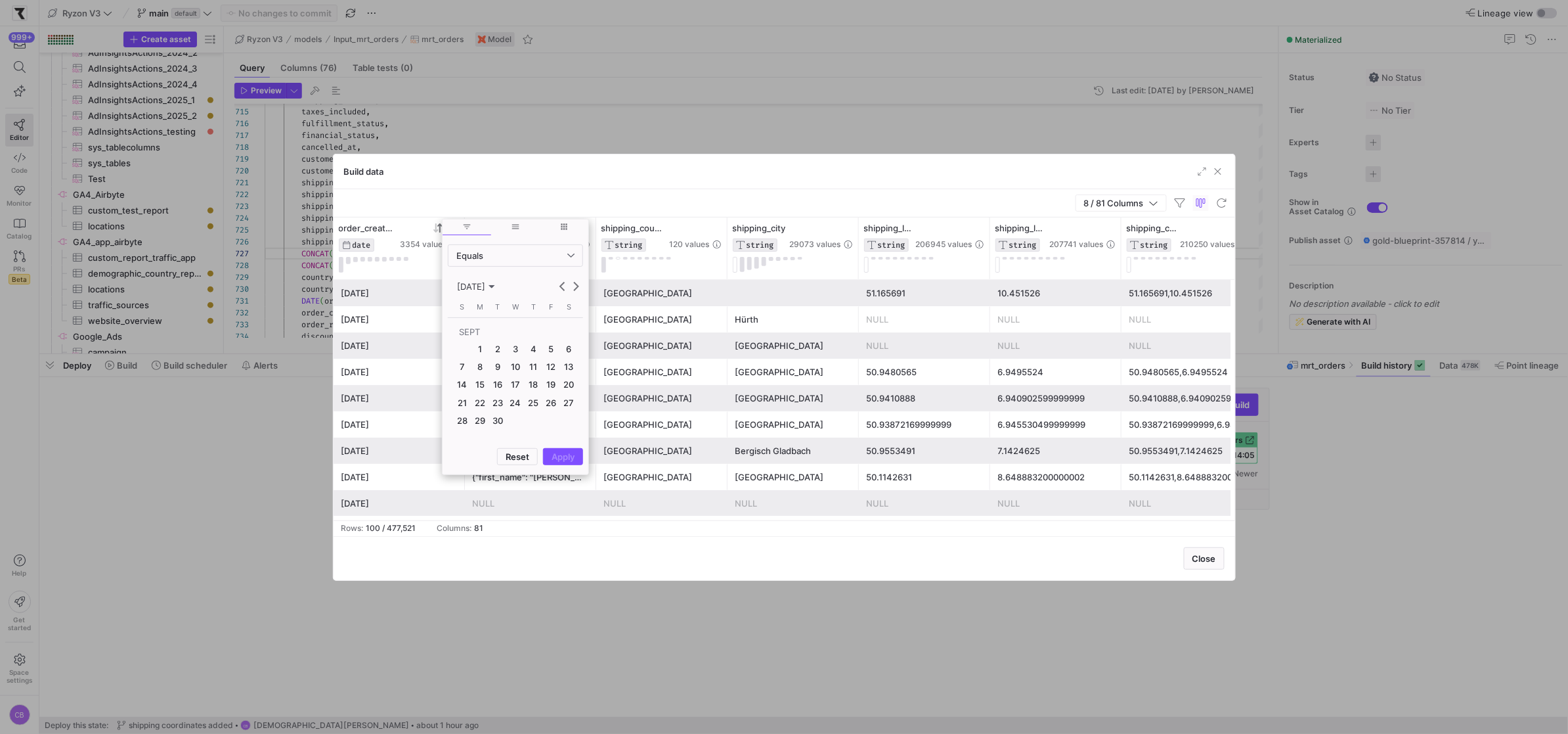
click at [483, 367] on span "8" at bounding box center [479, 367] width 16 height 16
click at [557, 457] on span "Apply" at bounding box center [563, 456] width 23 height 11
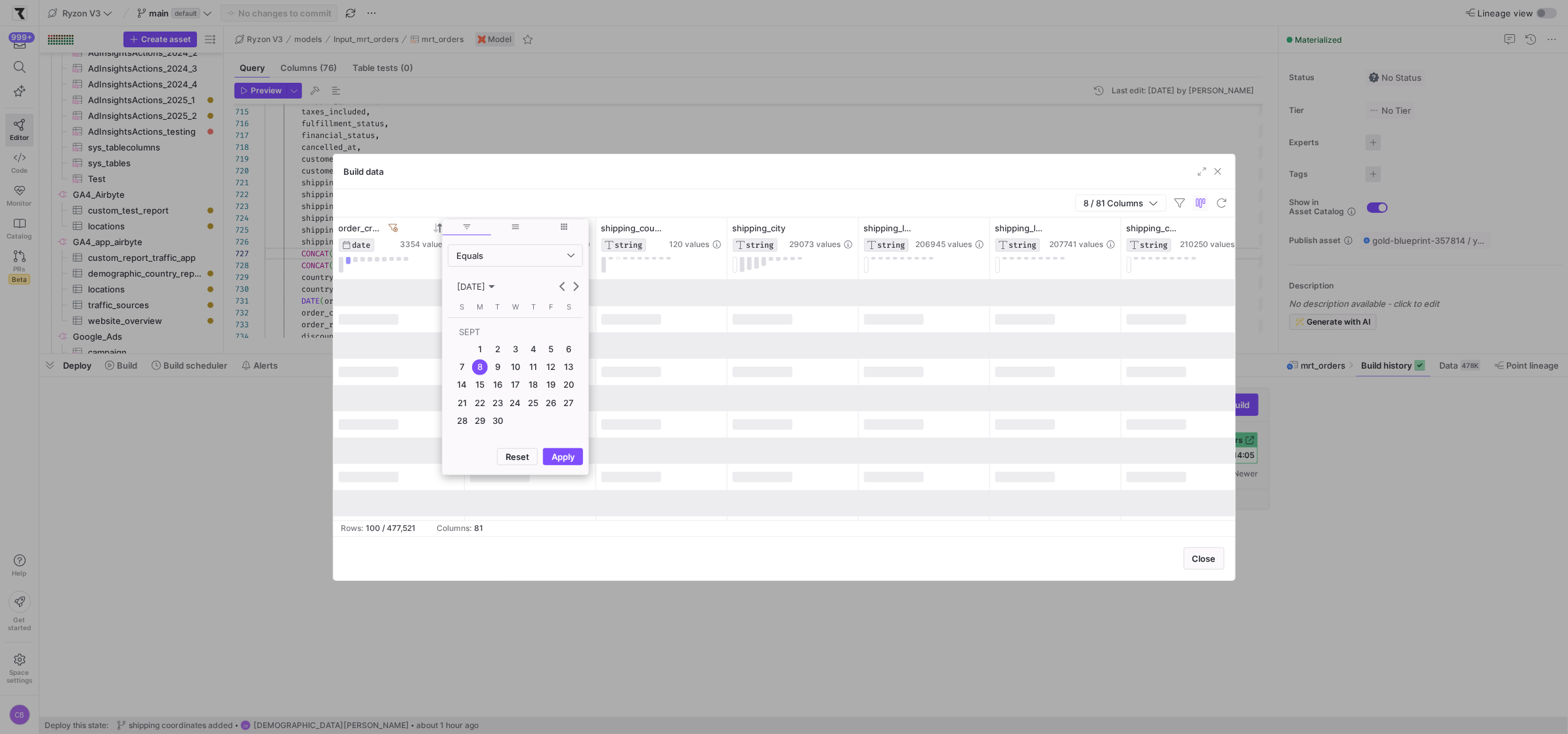
click at [556, 185] on div "Build data" at bounding box center [784, 171] width 902 height 34
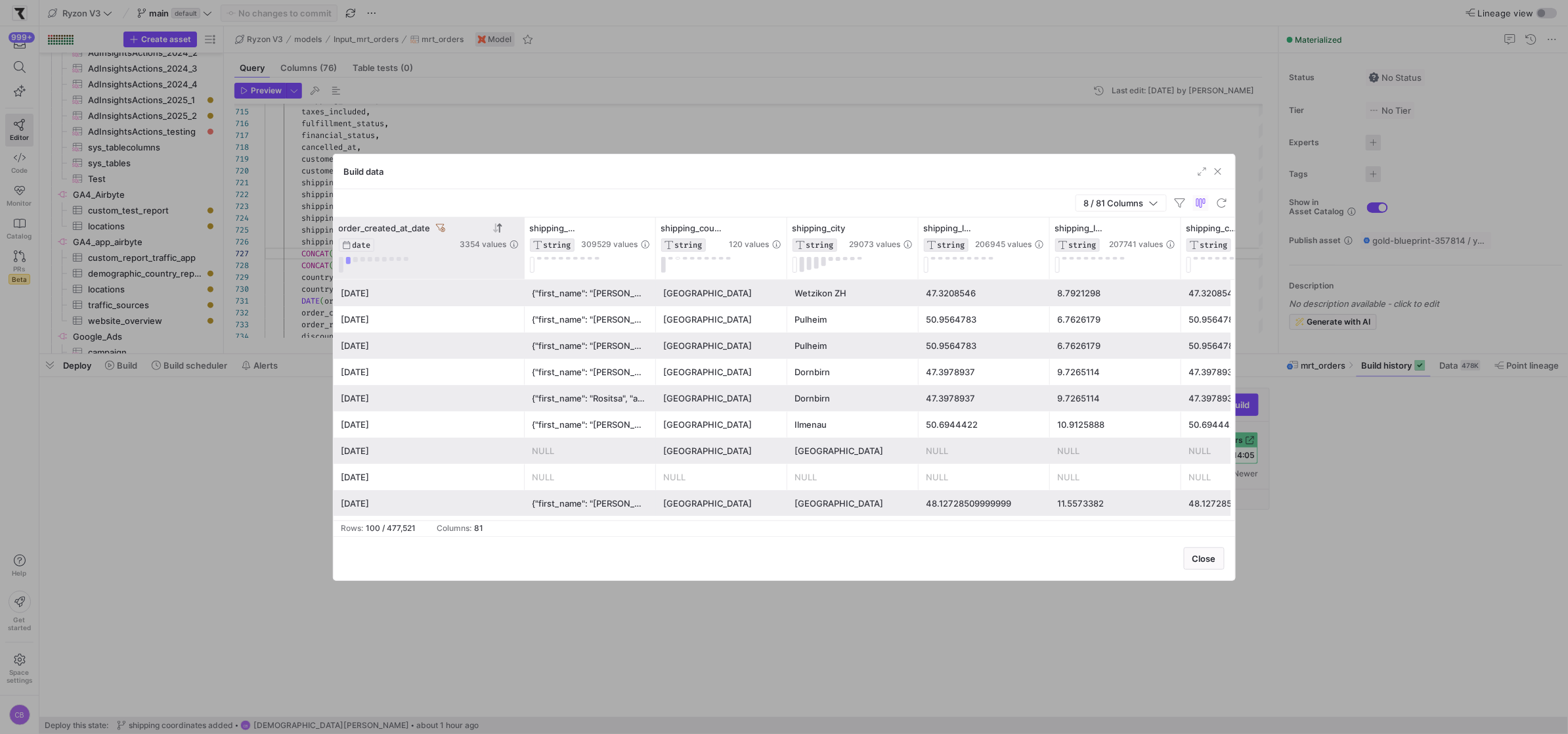
drag, startPoint x: 463, startPoint y: 223, endPoint x: 523, endPoint y: 228, distance: 60.2
click at [523, 228] on div at bounding box center [524, 248] width 5 height 62
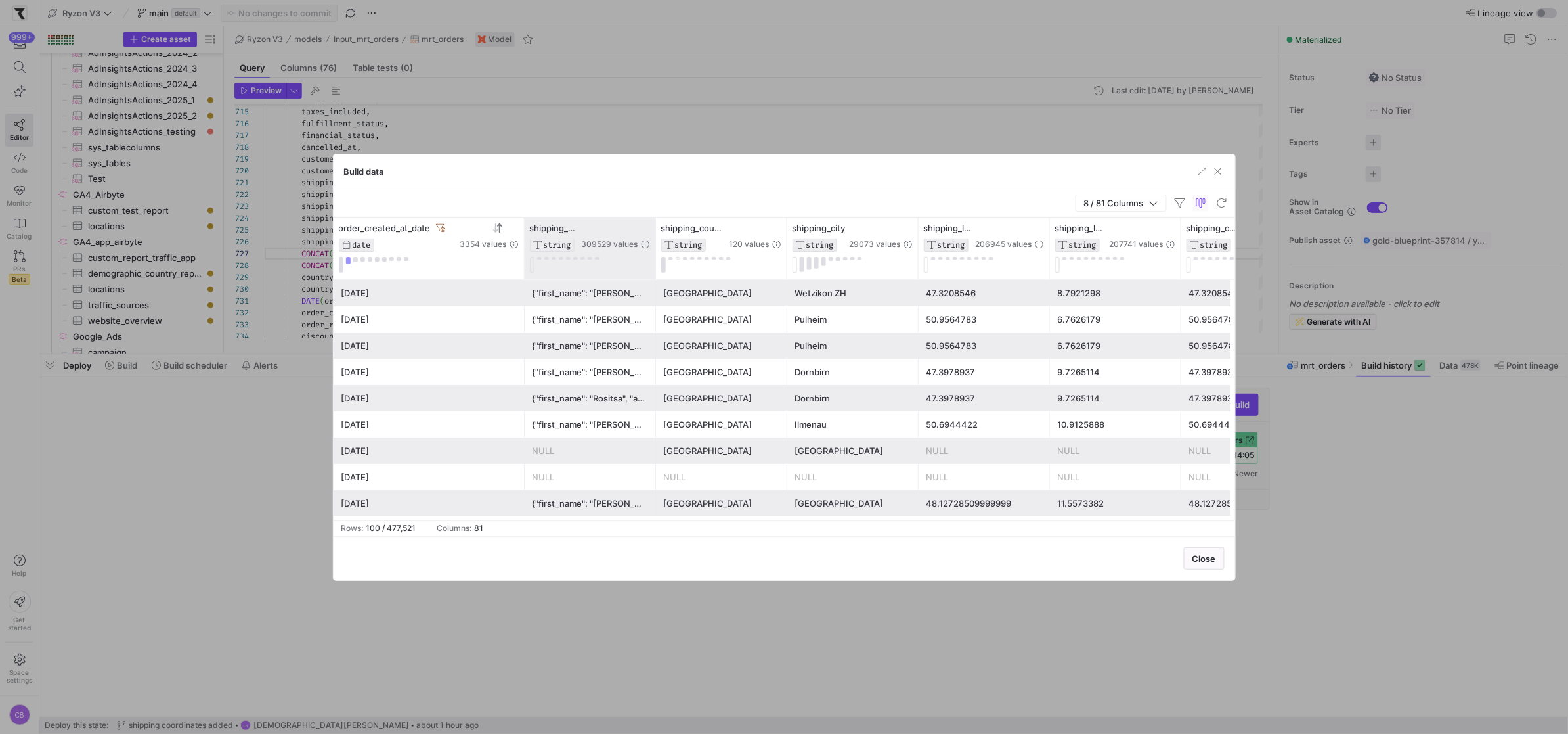
drag, startPoint x: 652, startPoint y: 239, endPoint x: 703, endPoint y: 239, distance: 51.0
click at [657, 239] on div at bounding box center [655, 248] width 5 height 62
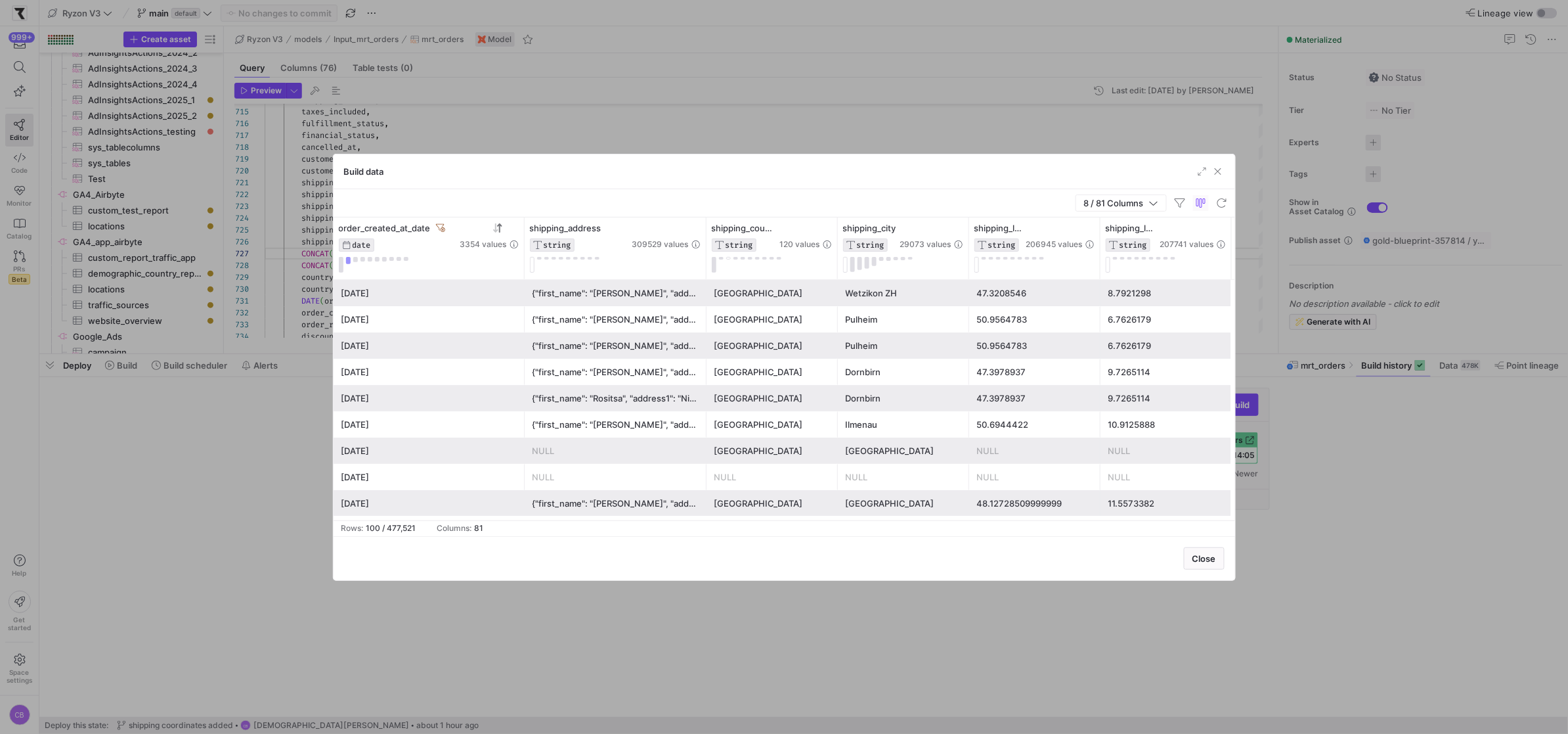
scroll to position [0, 53]
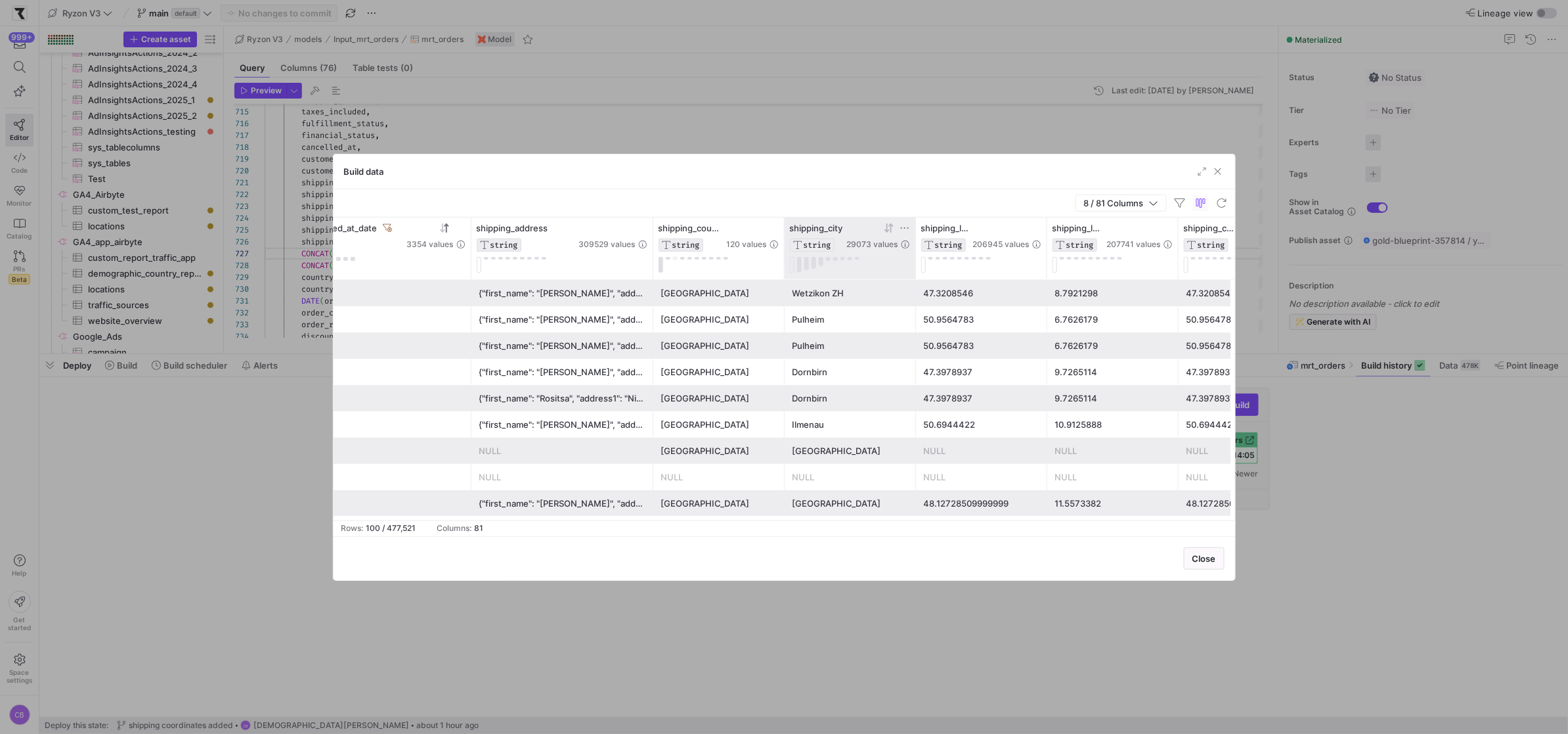
click at [902, 226] on icon at bounding box center [904, 228] width 11 height 11
click at [905, 270] on input "Filter Value" at bounding box center [965, 271] width 133 height 16
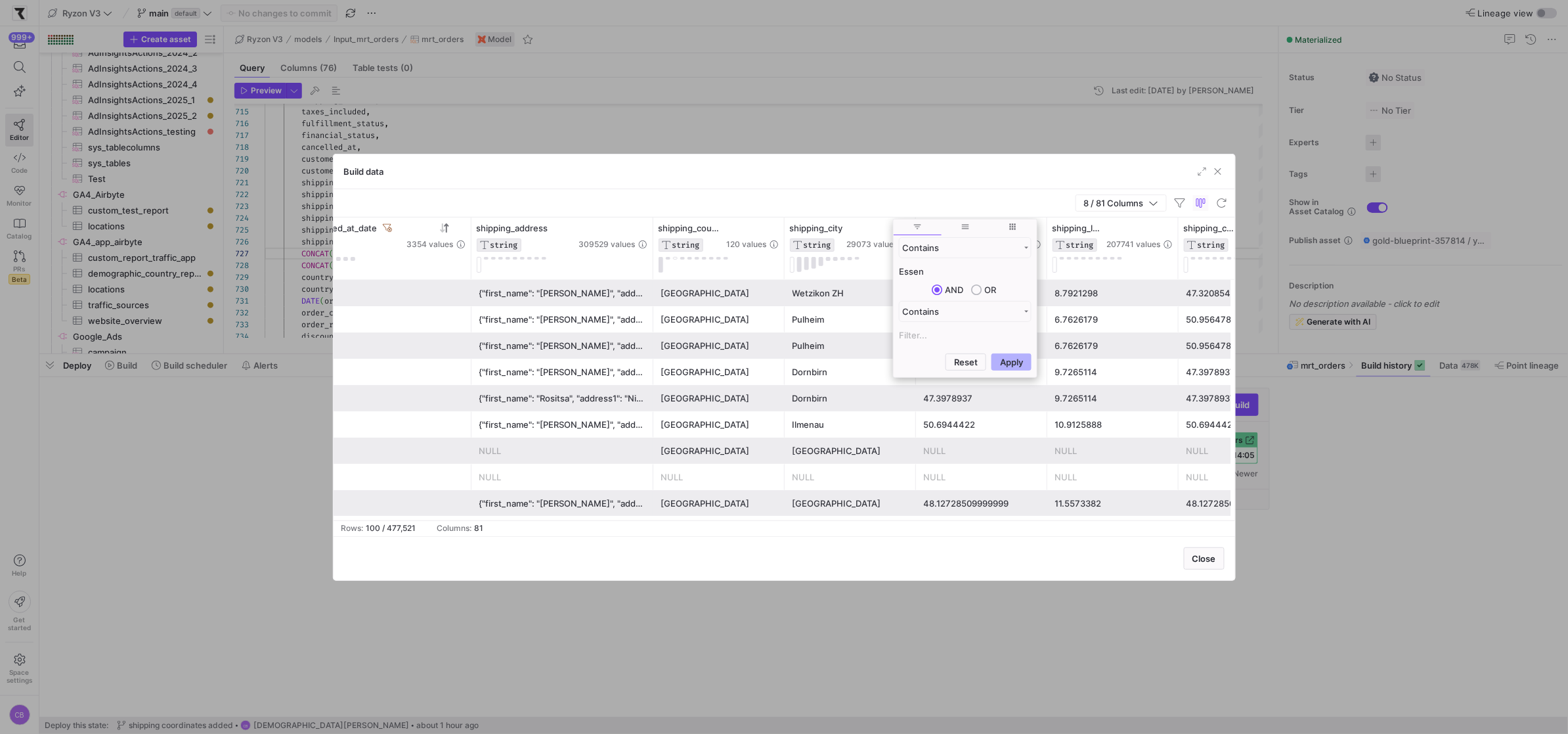
type input "Essen"
click at [991, 353] on button "Apply" at bounding box center [1011, 362] width 40 height 17
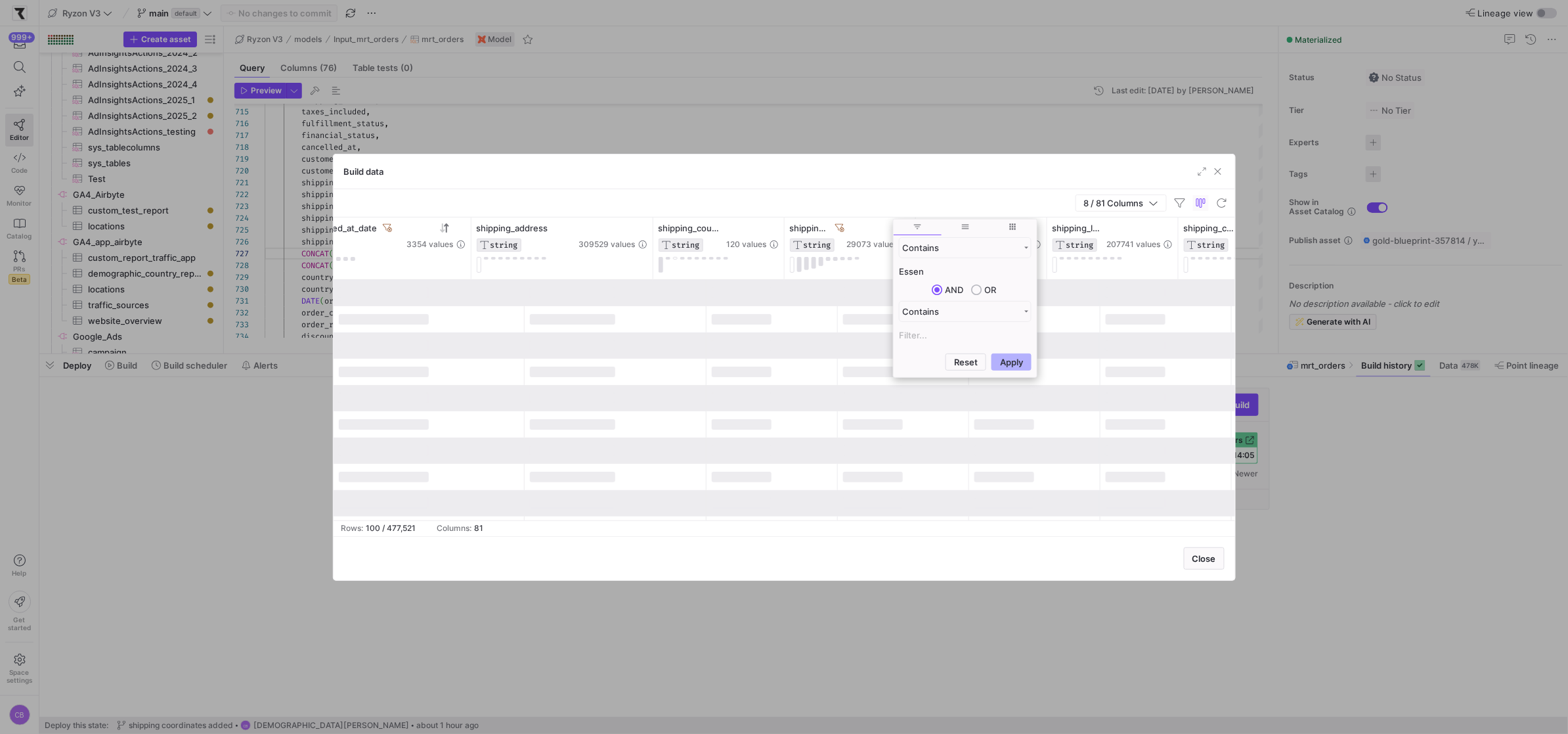
click at [668, 161] on div "Build data" at bounding box center [784, 171] width 902 height 34
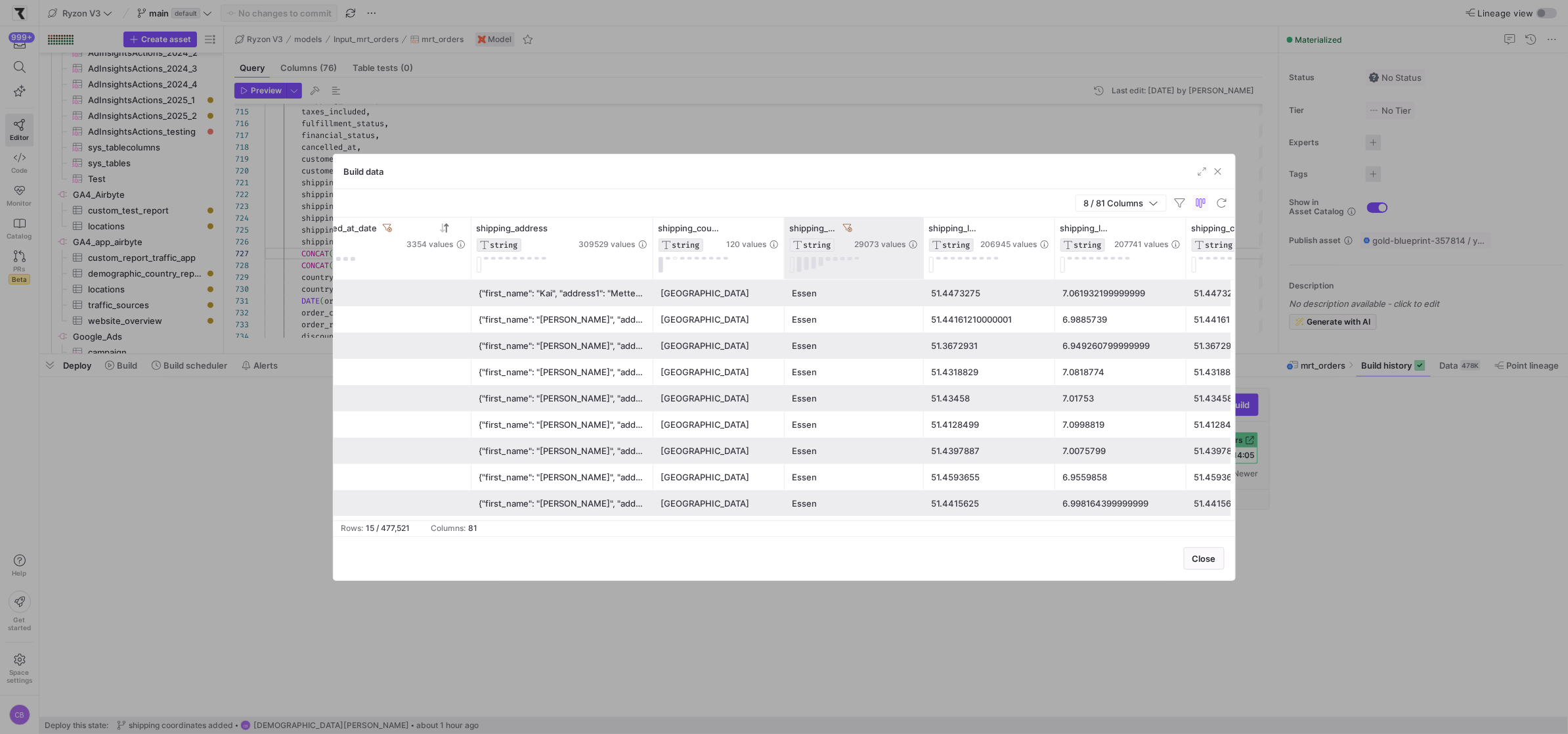
drag, startPoint x: 913, startPoint y: 261, endPoint x: 992, endPoint y: 267, distance: 79.2
click at [925, 267] on div at bounding box center [923, 248] width 5 height 62
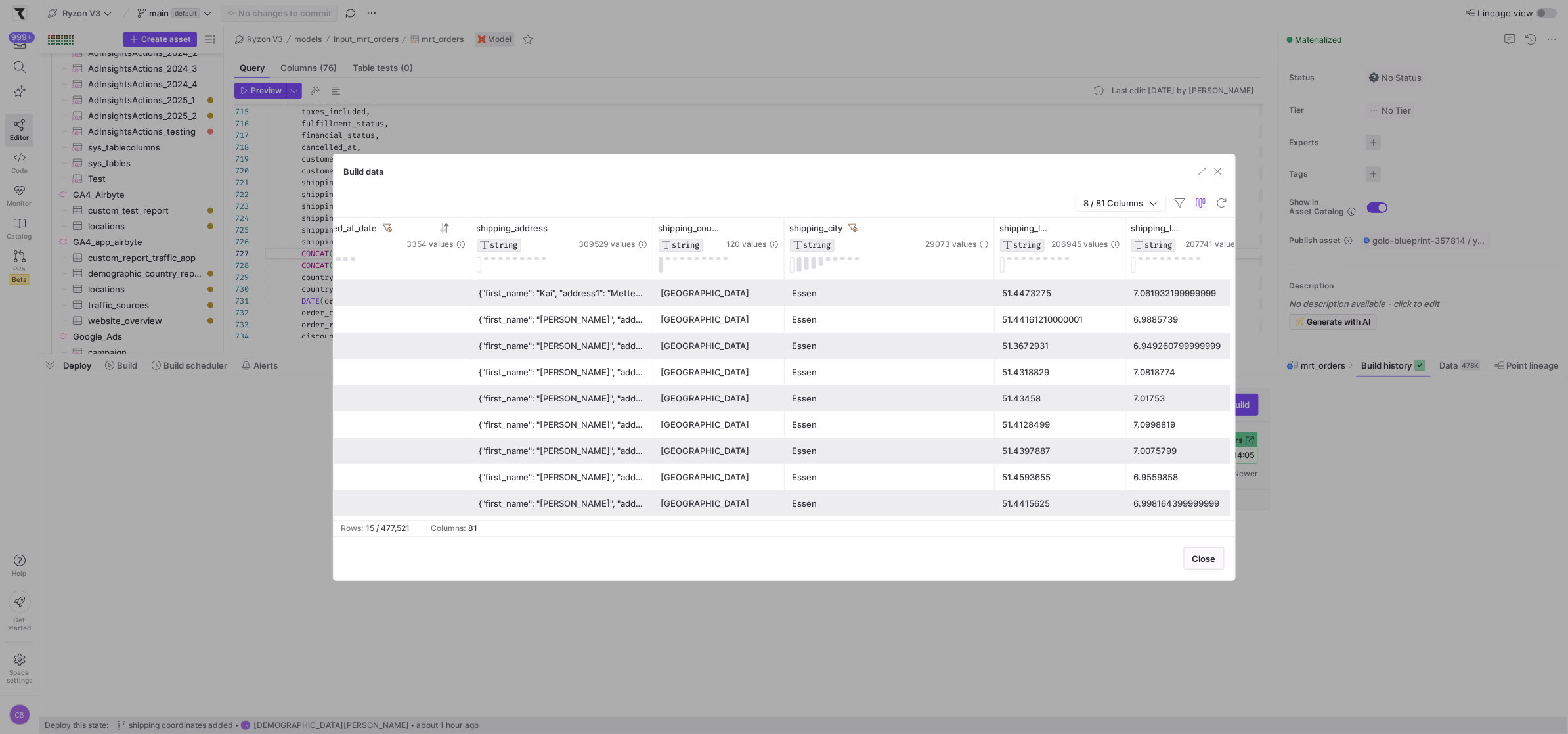
scroll to position [0, 176]
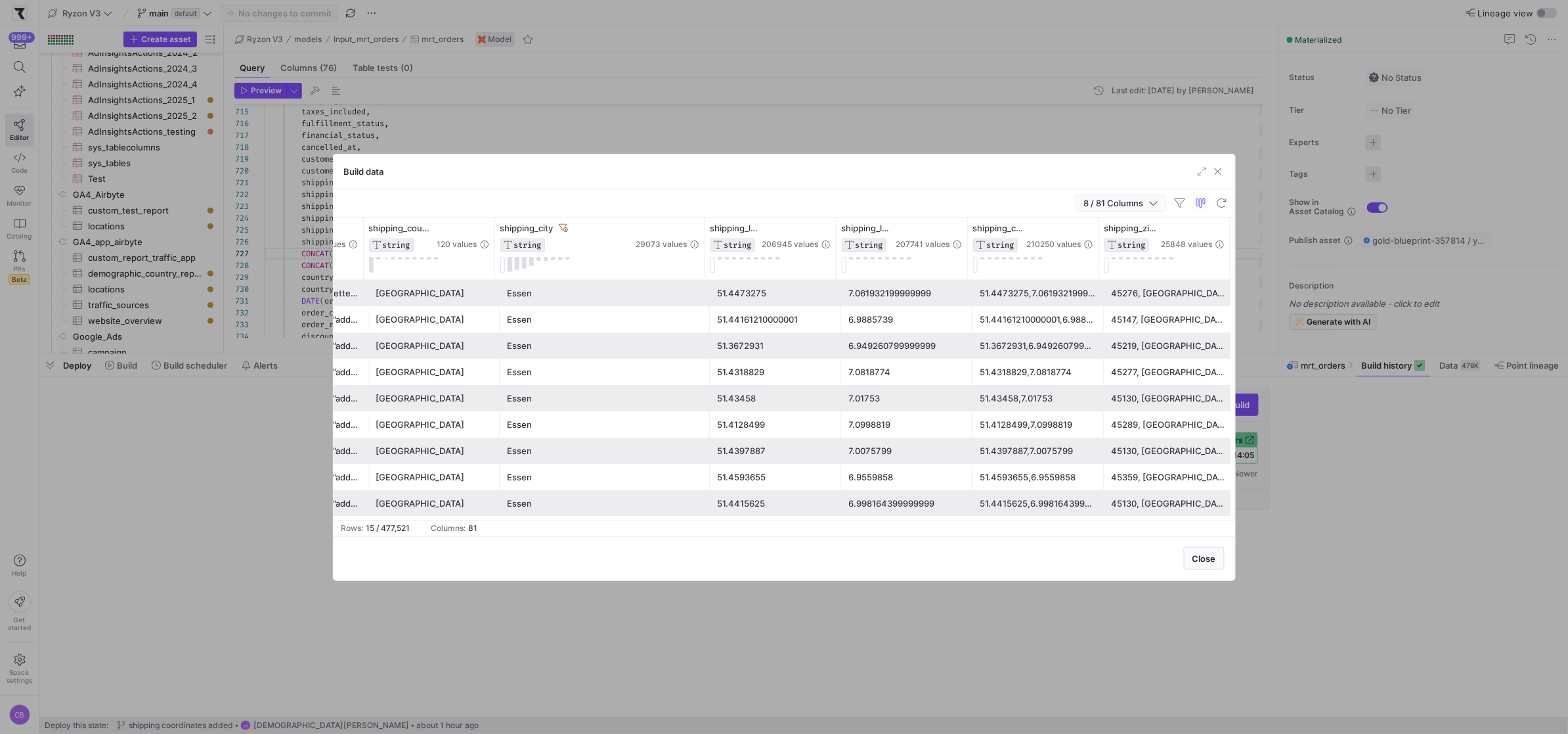
click at [1157, 200] on icon "button" at bounding box center [1153, 203] width 9 height 9
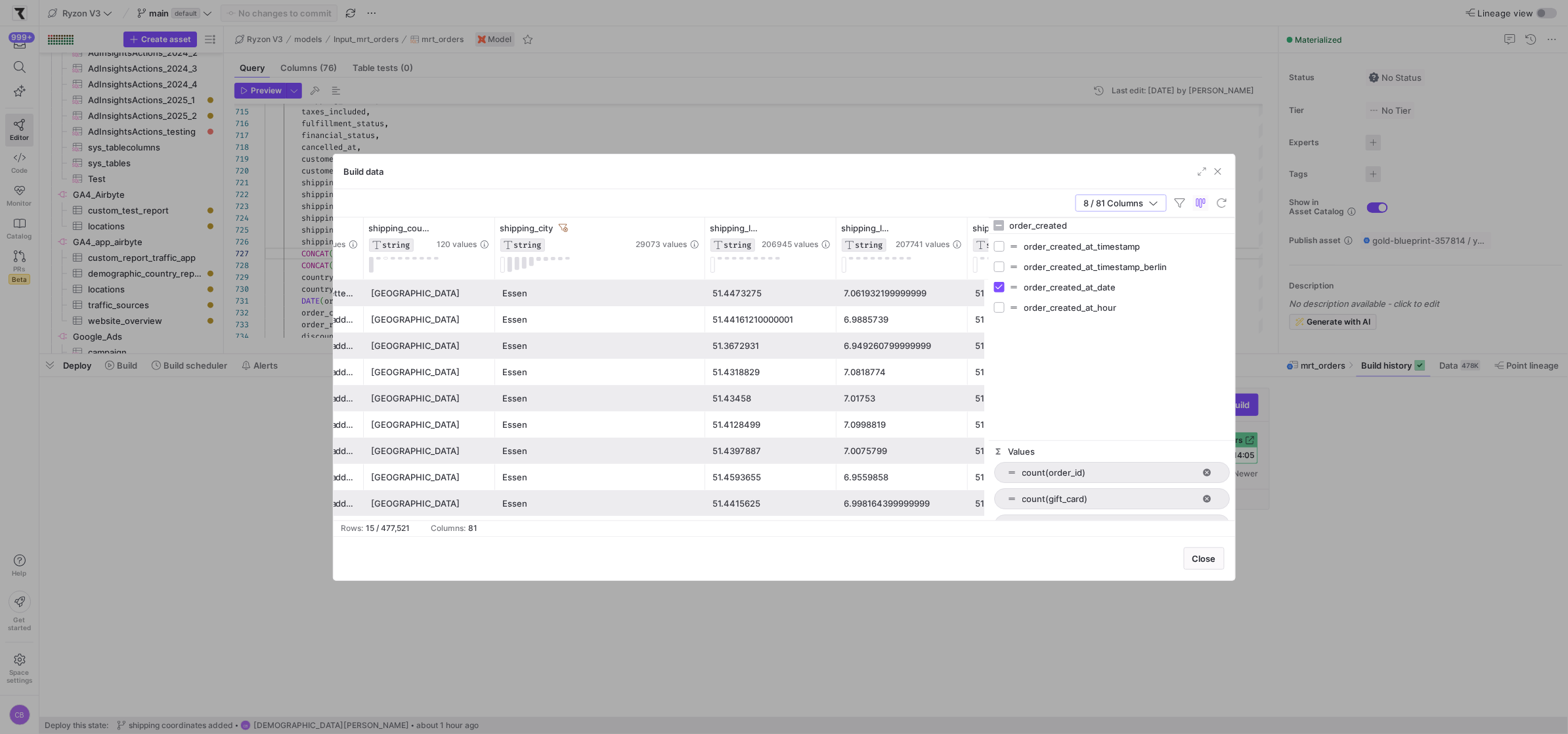
click at [1178, 228] on input "order_created" at bounding box center [1120, 226] width 220 height 26
click at [1177, 228] on input "order_created" at bounding box center [1120, 226] width 220 height 26
type input "tno"
click at [1001, 269] on input "Press SPACE to toggle visibility (hidden)" at bounding box center [999, 267] width 11 height 11
checkbox input "true"
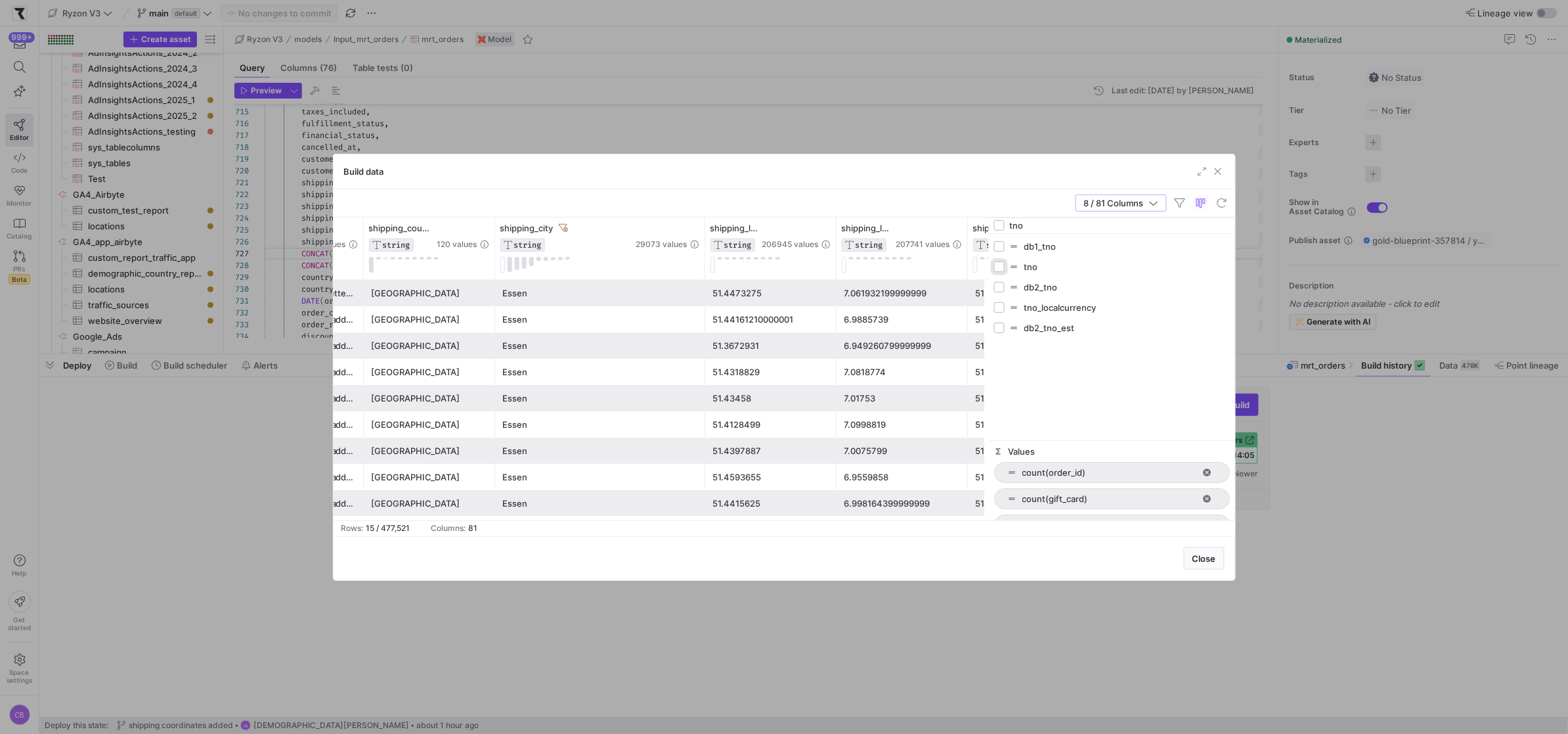
checkbox input "false"
click at [1156, 202] on icon "button" at bounding box center [1153, 203] width 9 height 9
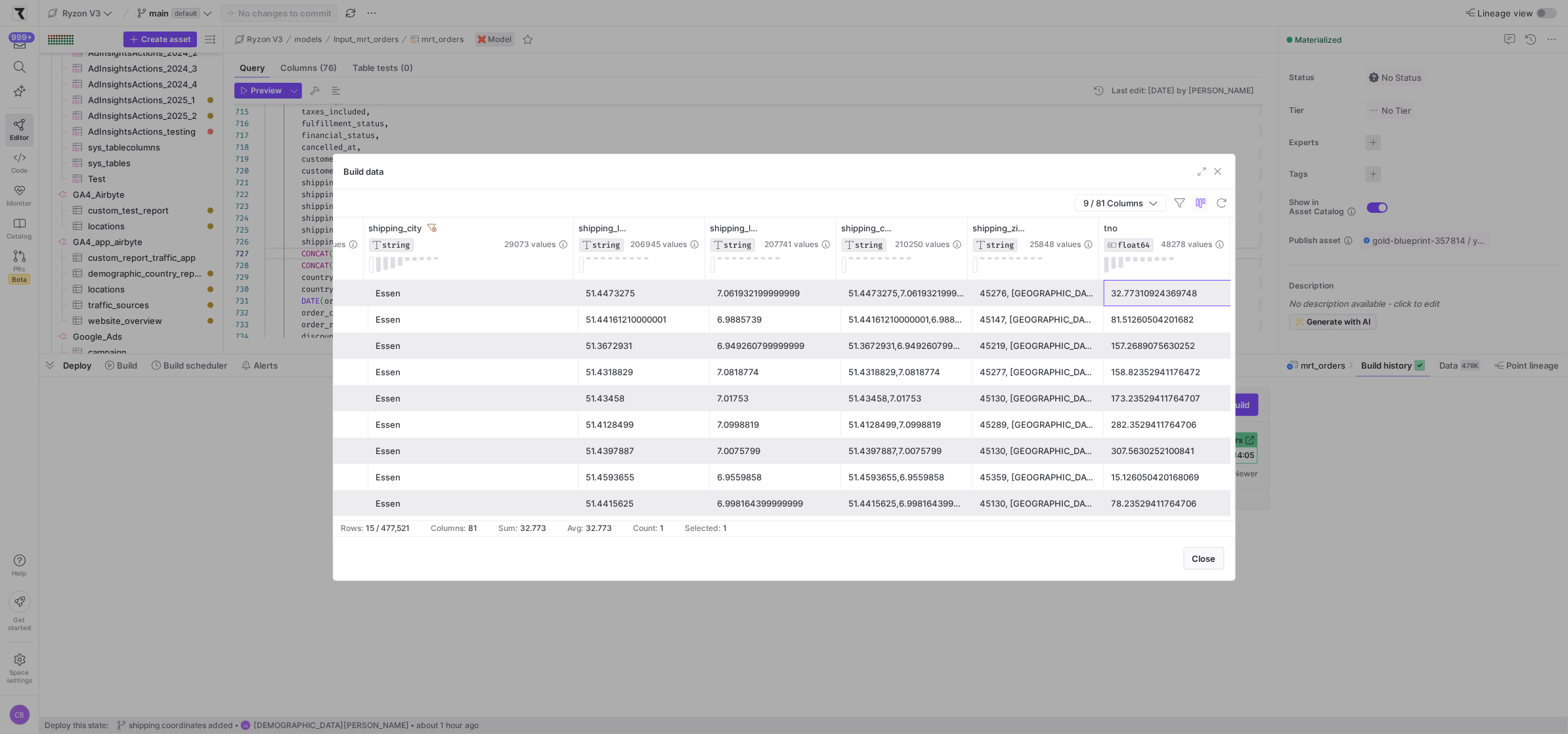
click at [1160, 295] on div "32.77310924369748" at bounding box center [1169, 293] width 116 height 25
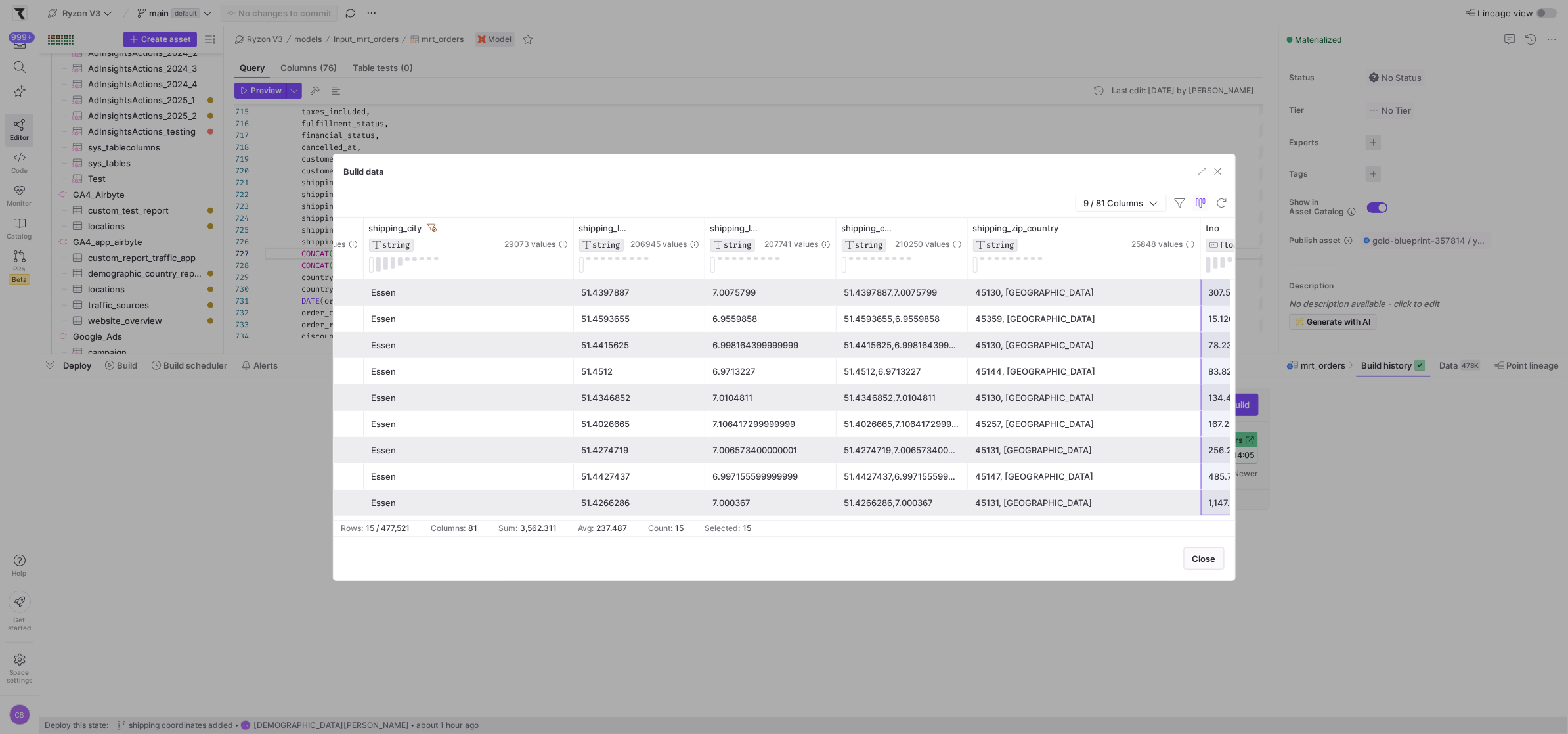
drag, startPoint x: 1095, startPoint y: 267, endPoint x: 1197, endPoint y: 282, distance: 103.1
click at [1197, 282] on div "shipping_city STRING 29073 values shipping_latitude STRING 206945 values shippi…" at bounding box center [784, 368] width 902 height 303
